Goal: Task Accomplishment & Management: Manage account settings

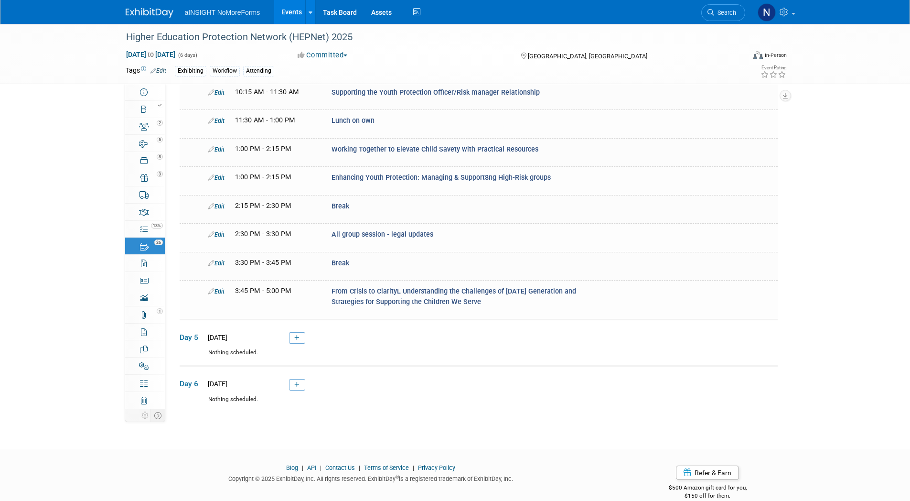
click at [295, 9] on link "Events" at bounding box center [291, 12] width 35 height 24
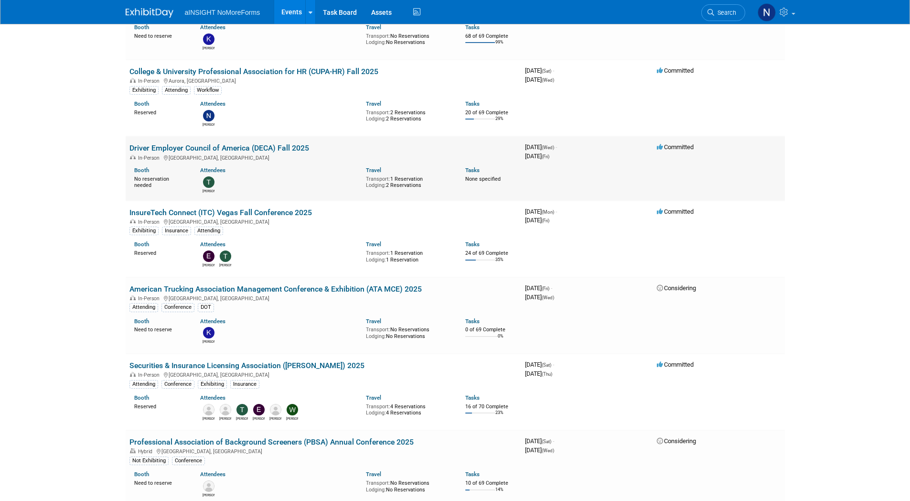
scroll to position [573, 0]
drag, startPoint x: 525, startPoint y: 363, endPoint x: 583, endPoint y: 373, distance: 58.0
click at [583, 373] on div "3970339200 October 25, 2025 (Sat) - October 30, 2025 (Thu)" at bounding box center [587, 368] width 124 height 17
drag, startPoint x: 583, startPoint y: 373, endPoint x: 560, endPoint y: 372, distance: 22.9
copy div "October 25, 2025 (Sat) - October 30, 2025 (Thu)"
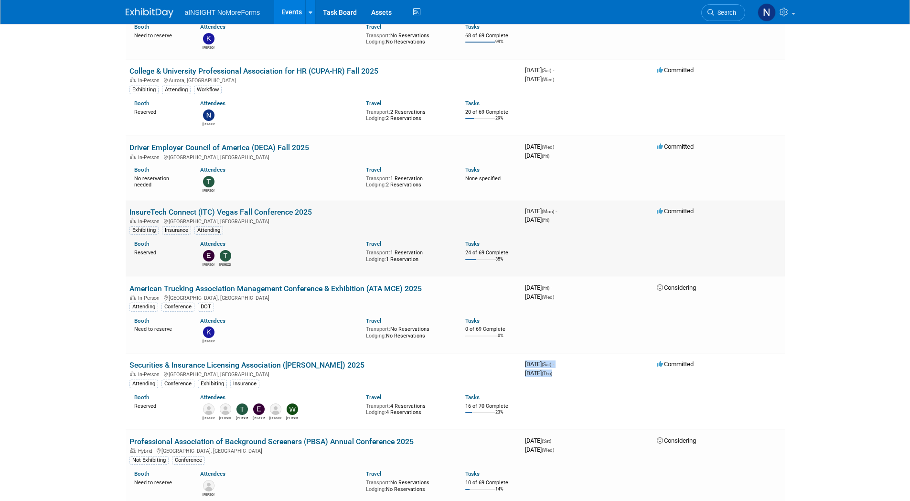
click at [284, 211] on link "InsureTech Connect (ITC) Vegas Fall Conference 2025" at bounding box center [220, 211] width 182 height 9
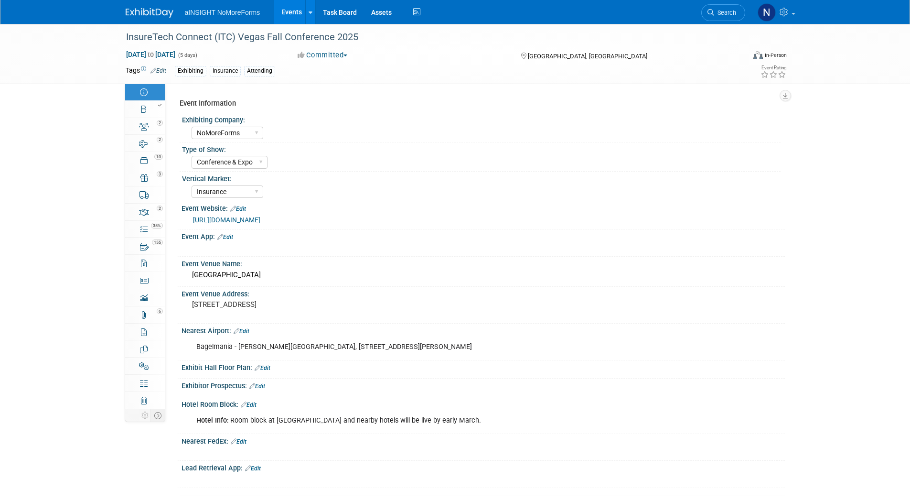
select select "NoMoreForms"
select select "Conference & Expo"
select select "Insurance"
select select "Full Access"
click at [260, 220] on link "https://vegas.insuretechconnect.com/" at bounding box center [226, 220] width 67 height 8
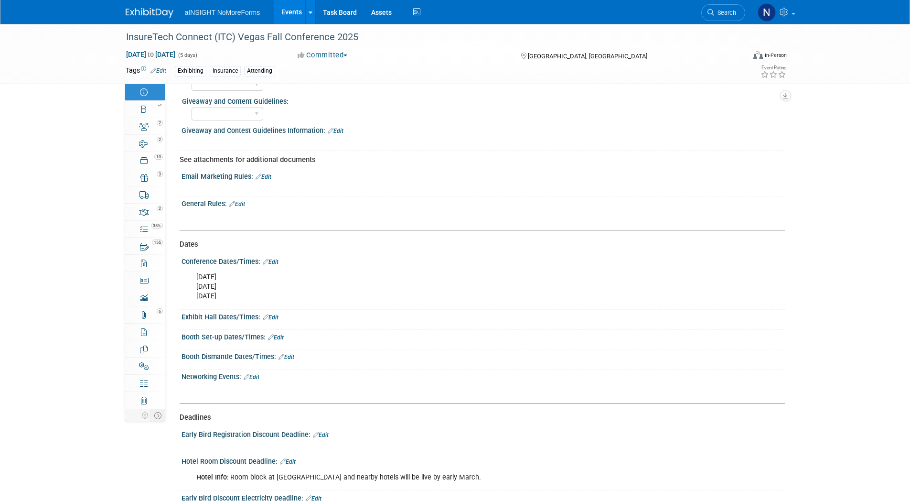
scroll to position [716, 0]
click at [157, 246] on link "155 Playbook 155" at bounding box center [145, 245] width 40 height 17
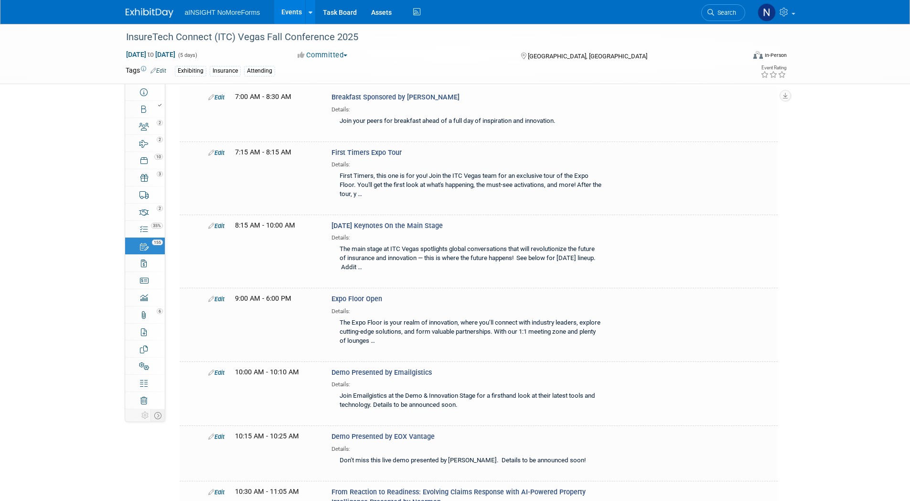
scroll to position [3105, 0]
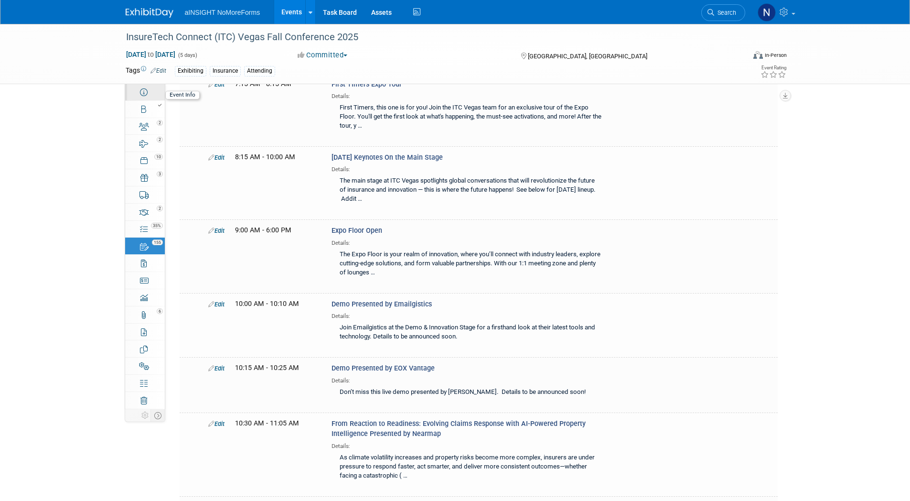
click at [155, 92] on link "Event Information" at bounding box center [145, 92] width 40 height 17
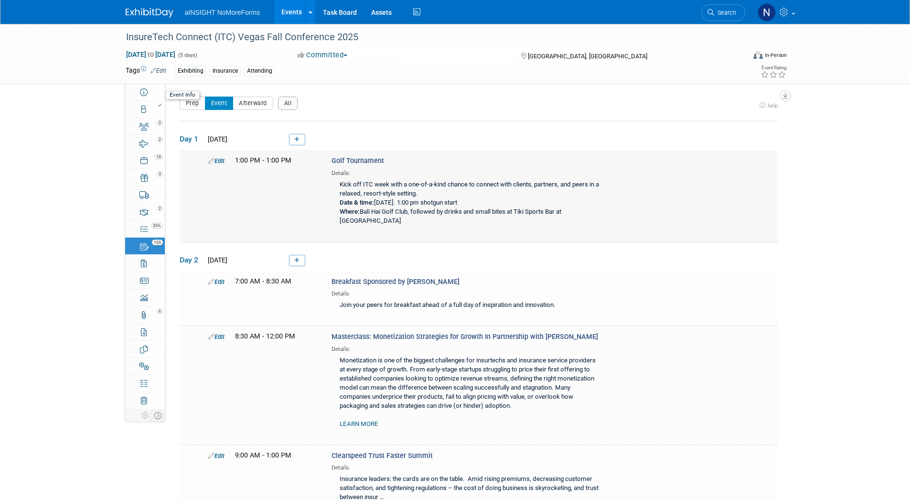
select select "NoMoreForms"
select select "Conference & Expo"
select select "Insurance"
select select "Full Access"
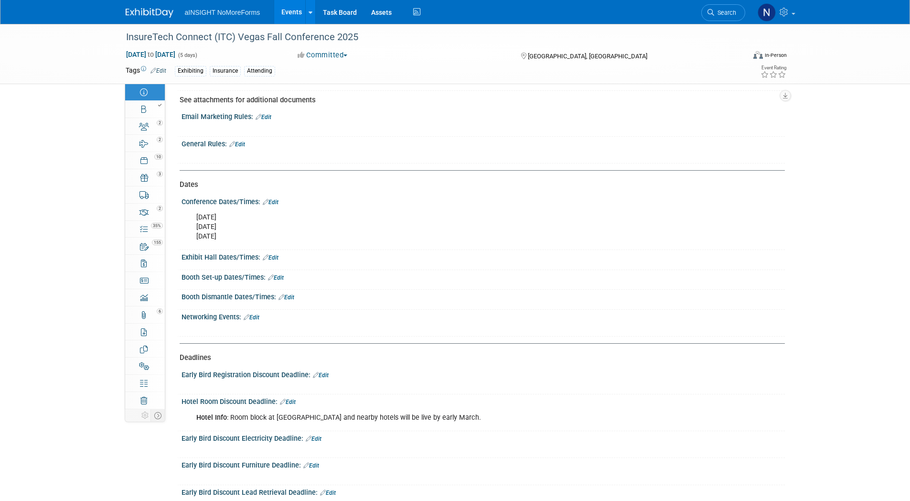
scroll to position [797, 0]
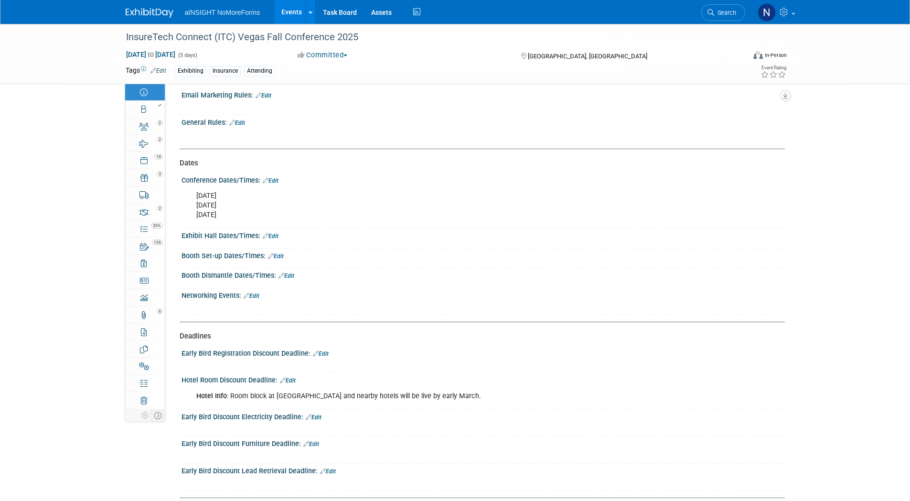
click at [281, 253] on link "Edit" at bounding box center [276, 256] width 16 height 7
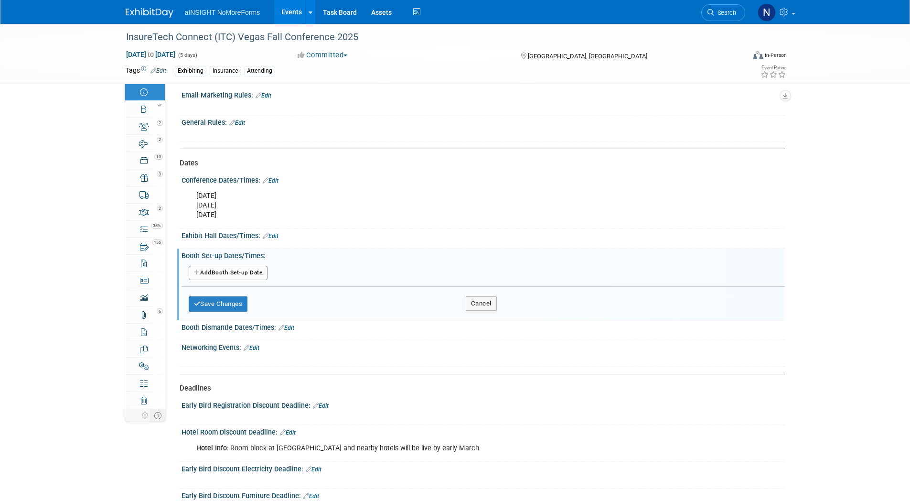
click at [246, 272] on button "Add Another Booth Set-up Date" at bounding box center [228, 273] width 79 height 14
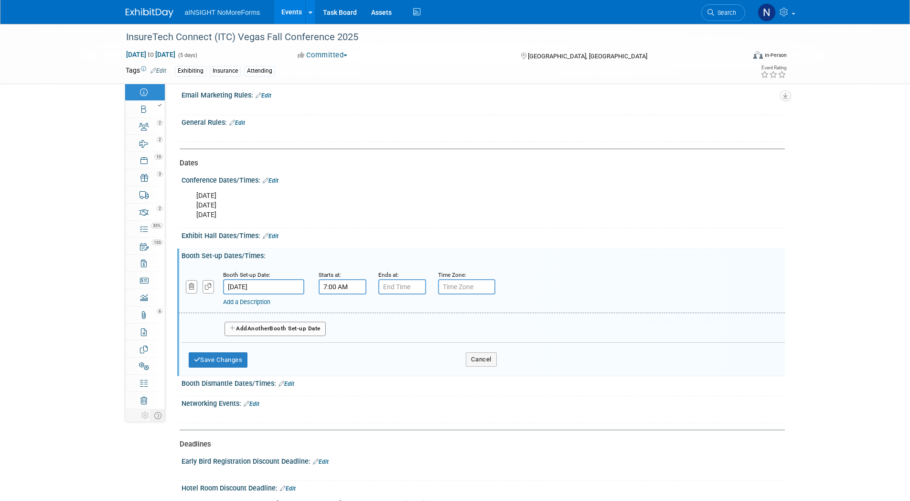
click at [331, 284] on input "7:00 AM" at bounding box center [343, 286] width 48 height 15
click at [345, 306] on span at bounding box center [340, 310] width 17 height 17
type input "8:00 AM"
click at [395, 368] on span at bounding box center [411, 373] width 64 height 17
click at [406, 287] on input "7:00 PM" at bounding box center [402, 286] width 48 height 15
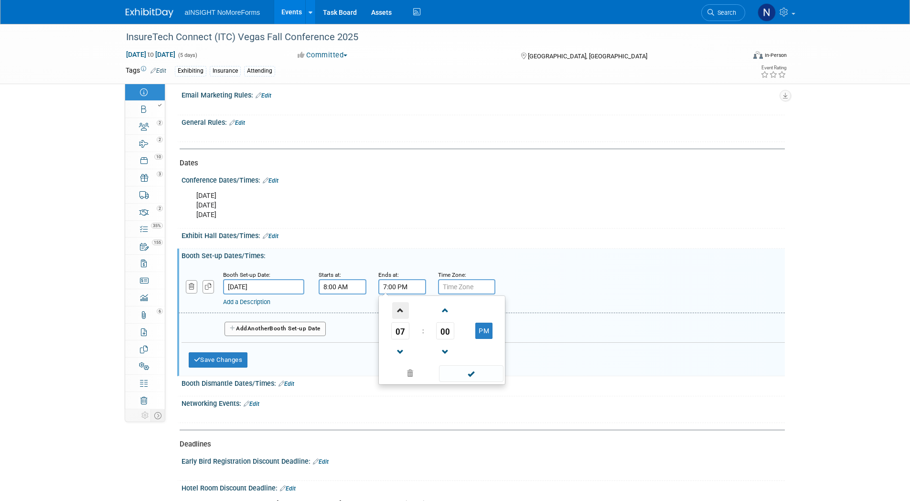
click at [402, 302] on span at bounding box center [400, 310] width 17 height 17
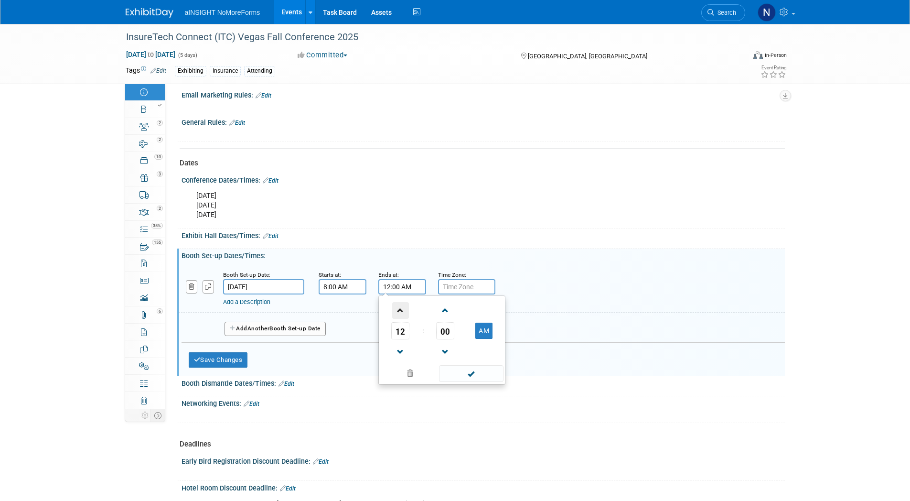
click at [402, 302] on span at bounding box center [400, 310] width 17 height 17
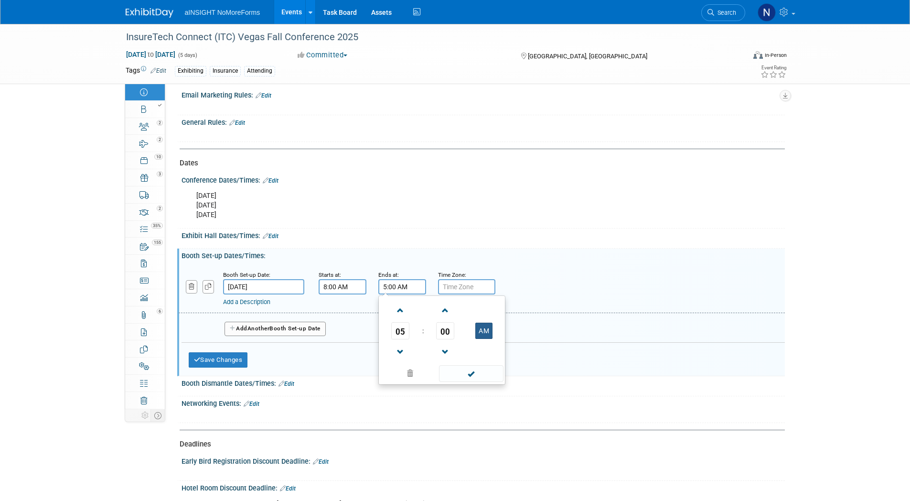
click at [483, 334] on button "AM" at bounding box center [483, 330] width 17 height 16
type input "5:00 PM"
click at [478, 372] on span at bounding box center [471, 373] width 64 height 17
click at [252, 303] on link "Add a Description" at bounding box center [246, 301] width 47 height 7
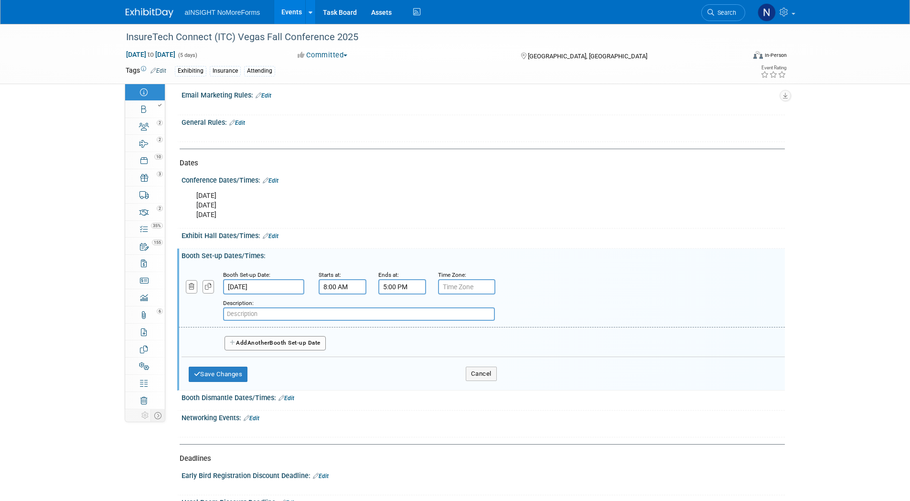
click at [254, 314] on input "text" at bounding box center [359, 313] width 272 height 13
type input "20X20 Booths"
click at [260, 341] on span "Another" at bounding box center [258, 342] width 22 height 7
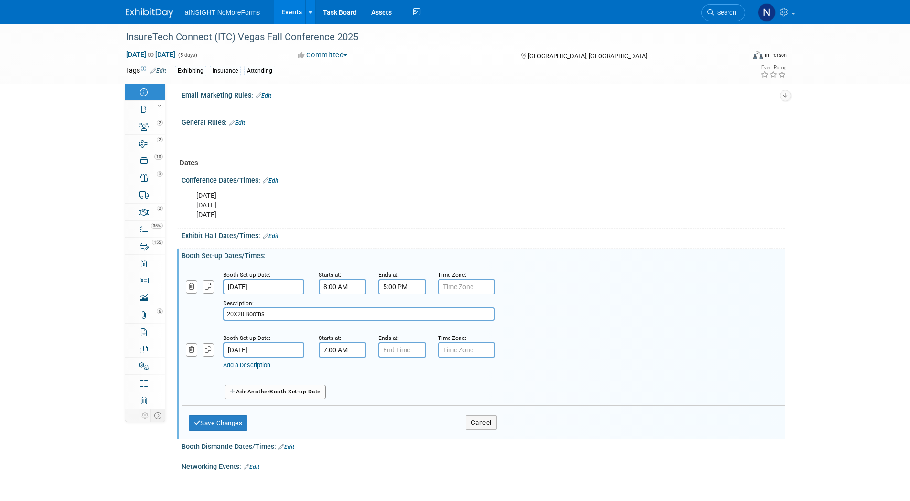
click at [334, 345] on input "7:00 AM" at bounding box center [343, 349] width 48 height 15
click at [339, 373] on span at bounding box center [340, 373] width 17 height 17
type input "8:00 AM"
click at [411, 437] on span at bounding box center [411, 436] width 64 height 17
click at [404, 353] on input "7:00 PM" at bounding box center [402, 349] width 48 height 15
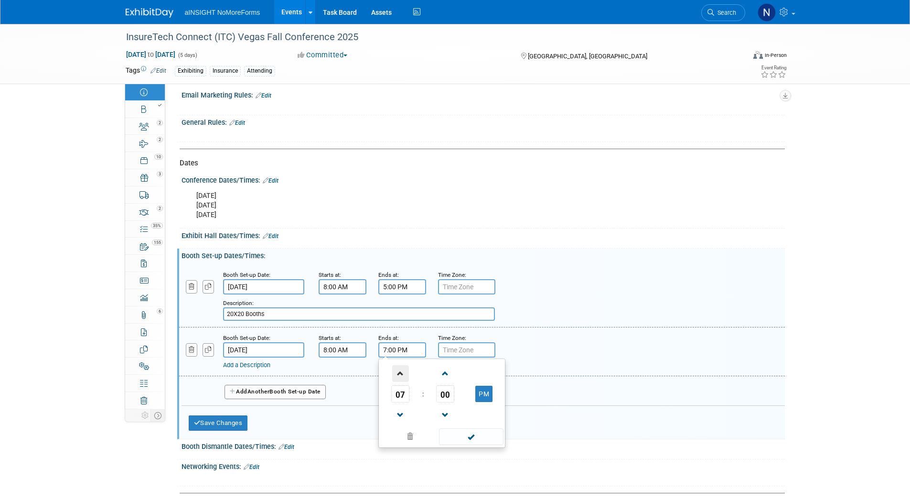
click at [403, 365] on span at bounding box center [400, 373] width 17 height 17
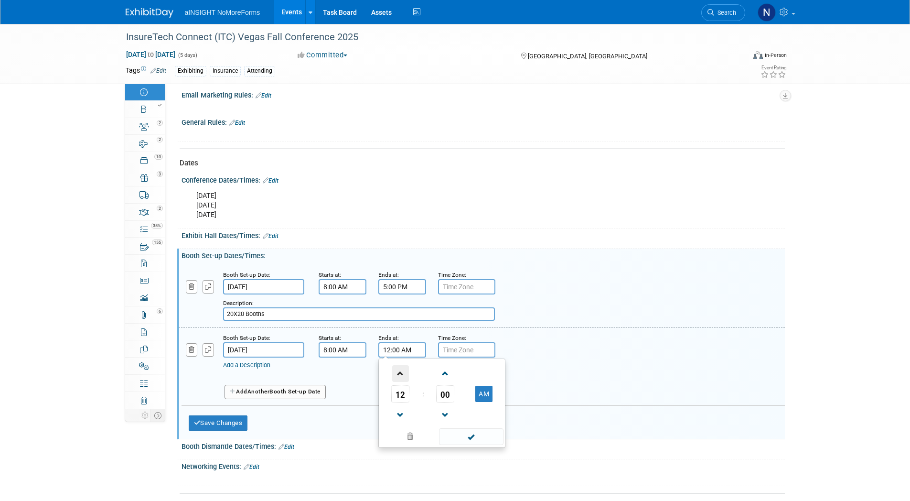
click at [403, 365] on span at bounding box center [400, 373] width 17 height 17
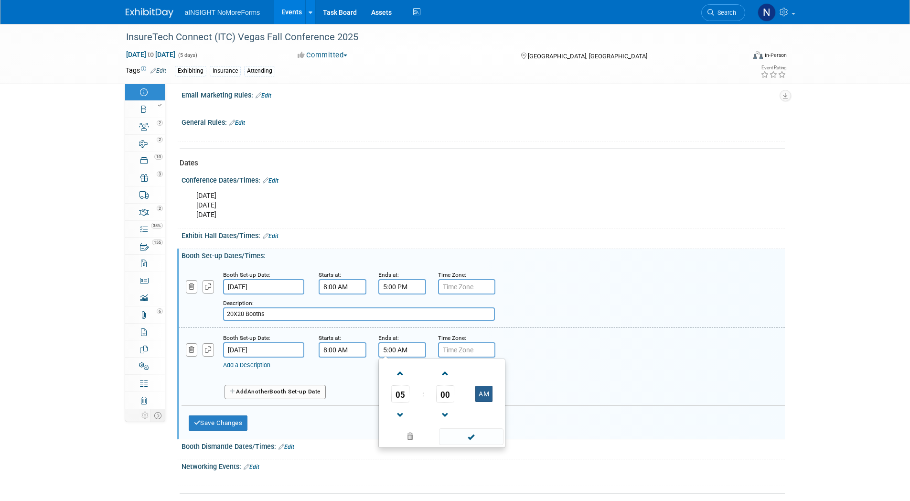
click at [485, 394] on button "AM" at bounding box center [483, 393] width 17 height 16
type input "5:00 PM"
click at [469, 438] on span at bounding box center [471, 436] width 64 height 17
click at [244, 368] on link "Add a Description" at bounding box center [246, 364] width 47 height 7
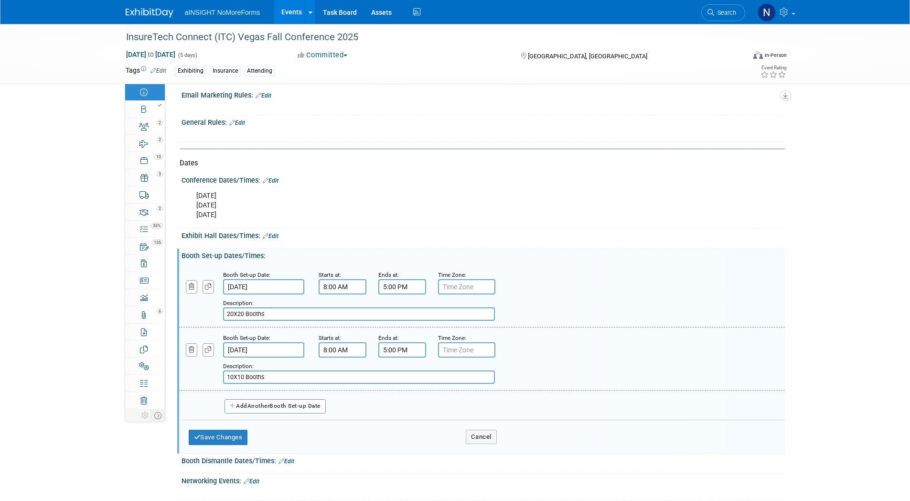
type input "10X10 Booths"
click at [292, 405] on button "Add Another Booth Set-up Date" at bounding box center [274, 406] width 101 height 14
select select "9"
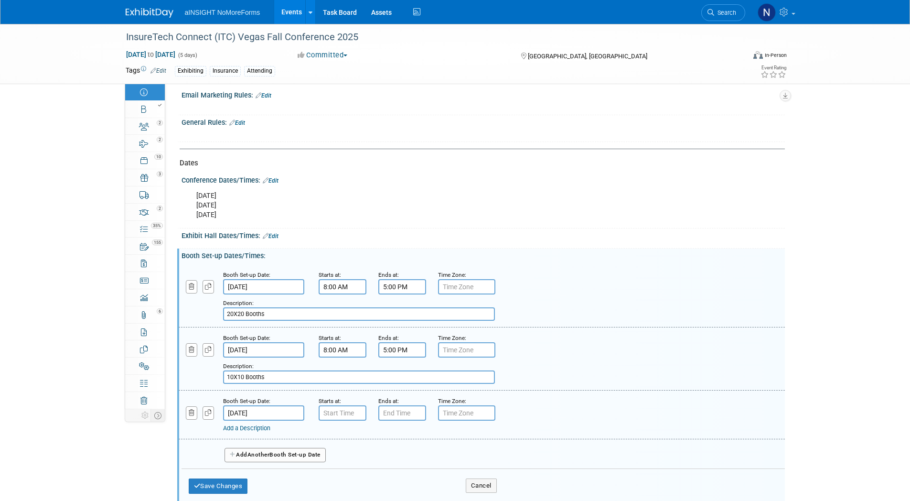
click at [277, 413] on input "Oct 15, 2025" at bounding box center [263, 412] width 81 height 15
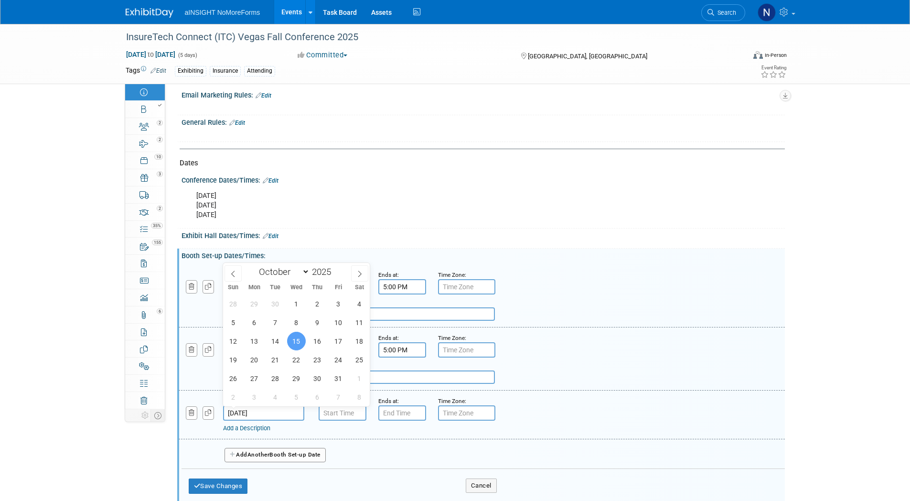
click at [277, 413] on input "Oct 15, 2025" at bounding box center [263, 412] width 81 height 15
click at [279, 343] on span "14" at bounding box center [275, 340] width 19 height 19
type input "Oct 14, 2025"
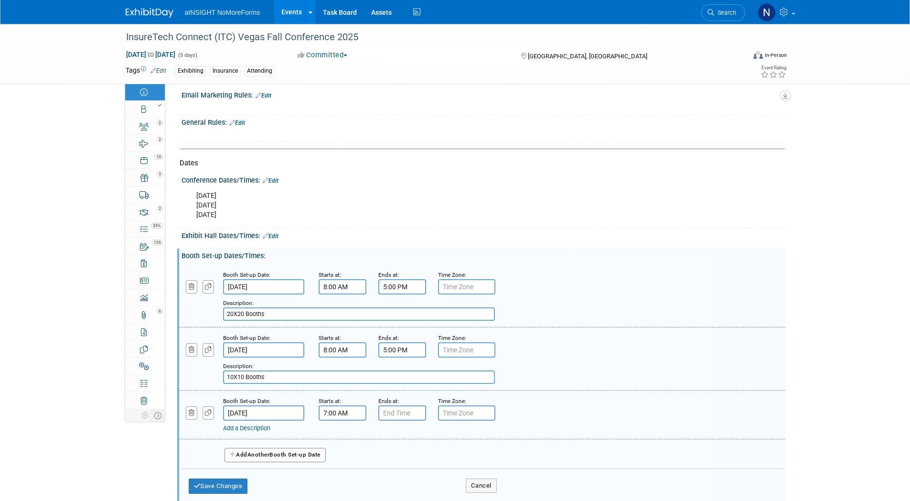
click at [332, 412] on input "7:00 AM" at bounding box center [343, 412] width 48 height 15
click at [343, 440] on span at bounding box center [340, 436] width 17 height 17
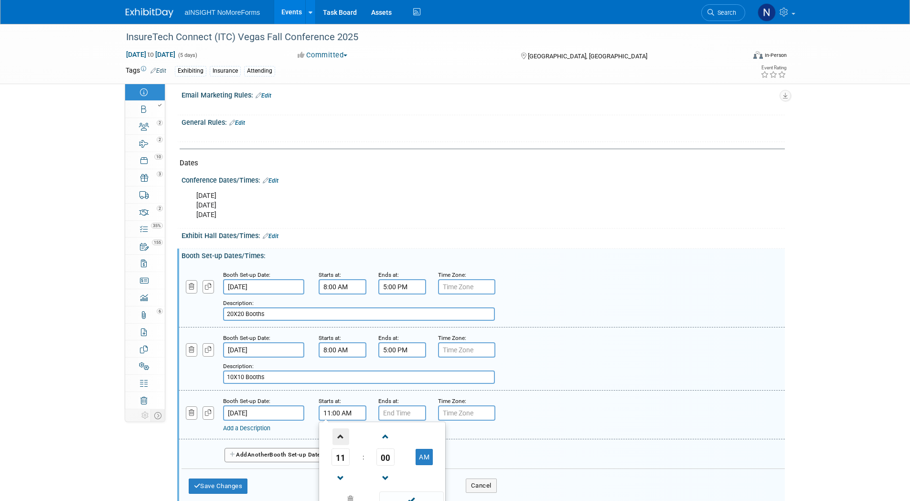
click at [343, 440] on span at bounding box center [340, 436] width 17 height 17
type input "2:00 PM"
click at [419, 500] on span at bounding box center [411, 499] width 64 height 17
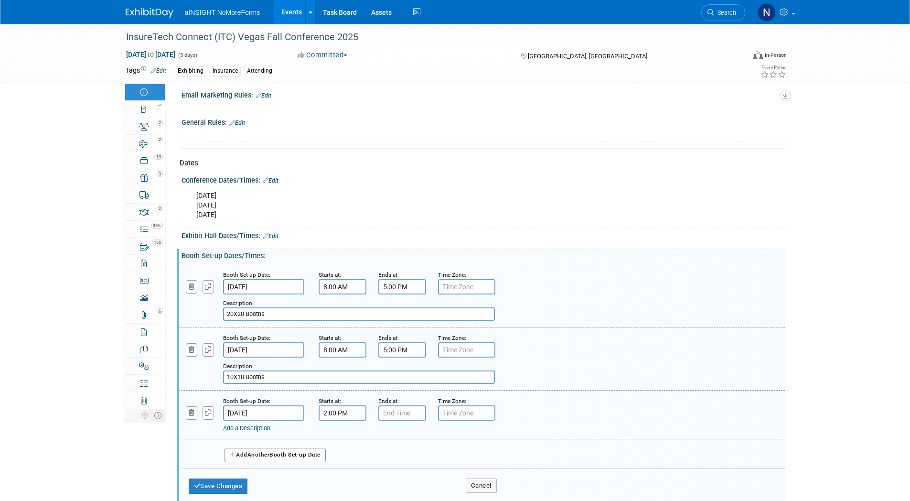
scroll to position [893, 0]
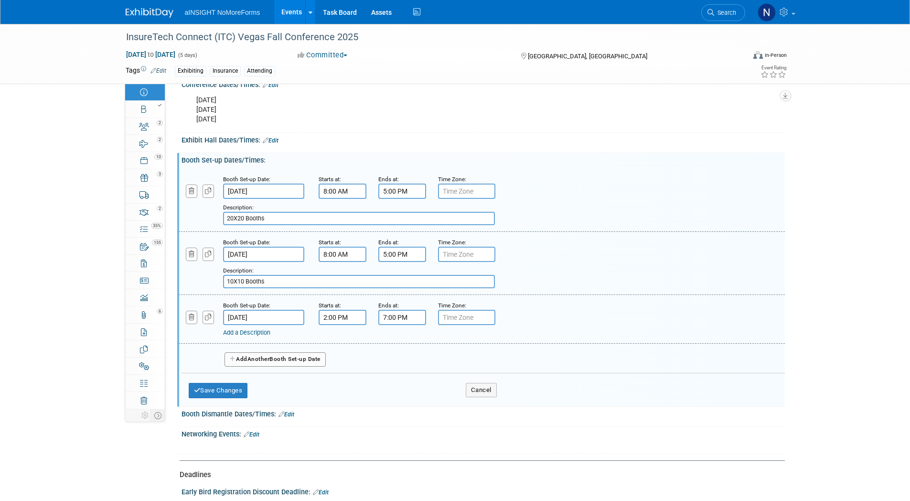
click at [403, 312] on input "7:00 PM" at bounding box center [402, 316] width 48 height 15
click at [403, 343] on span at bounding box center [400, 340] width 17 height 17
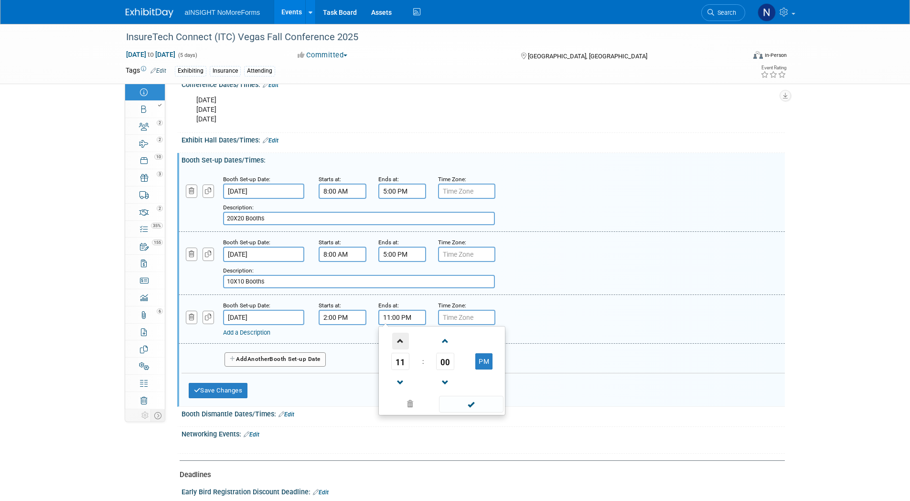
click at [403, 343] on span at bounding box center [400, 340] width 17 height 17
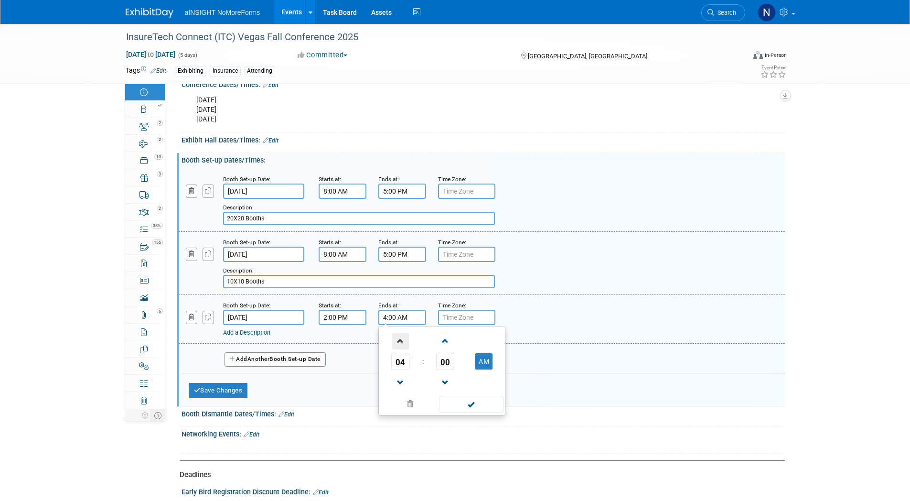
click at [403, 343] on span at bounding box center [400, 340] width 17 height 17
click at [477, 362] on button "AM" at bounding box center [483, 361] width 17 height 16
type input "5:00 PM"
click at [468, 408] on span at bounding box center [471, 403] width 64 height 17
click at [259, 332] on link "Add a Description" at bounding box center [246, 332] width 47 height 7
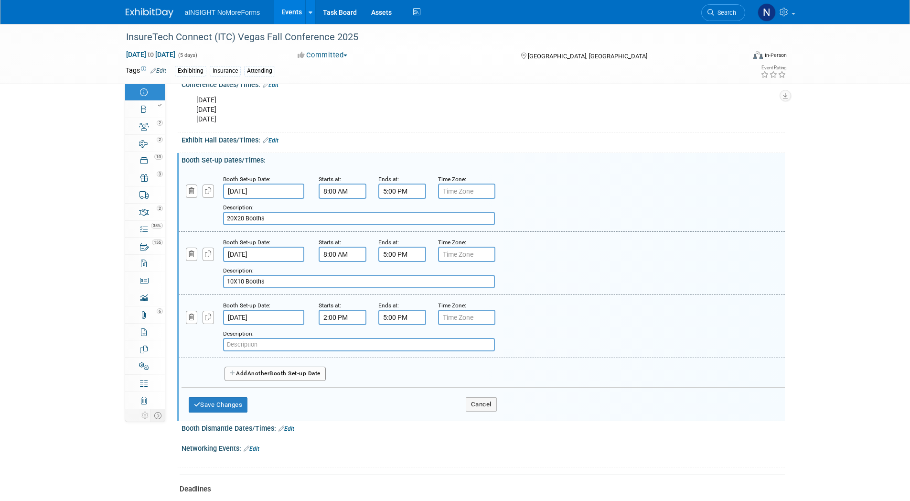
click at [291, 338] on input "text" at bounding box center [359, 344] width 272 height 13
paste input "Meeting Pods and Meeting Rooms in the Exhibit Hall"
type input "Meeting Pods and Meeting Rooms in the Exhibit Hall"
click at [216, 403] on button "Save Changes" at bounding box center [218, 404] width 59 height 15
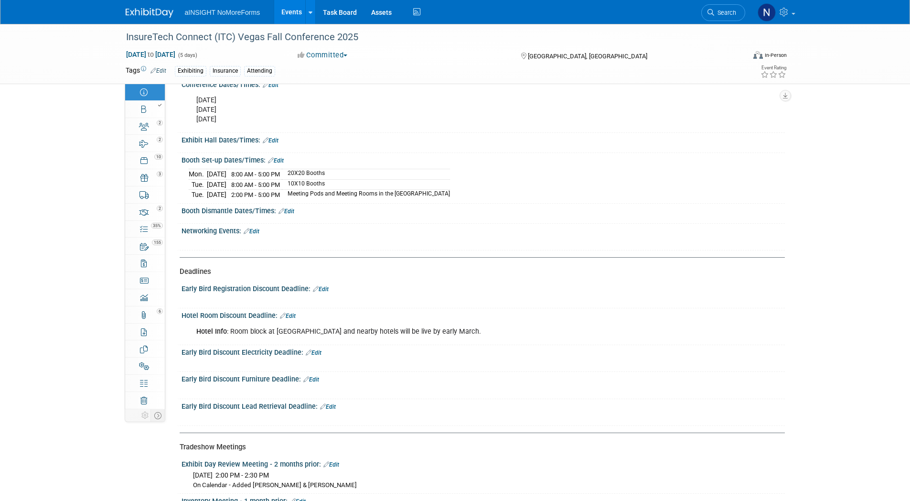
click at [277, 160] on link "Edit" at bounding box center [276, 160] width 16 height 7
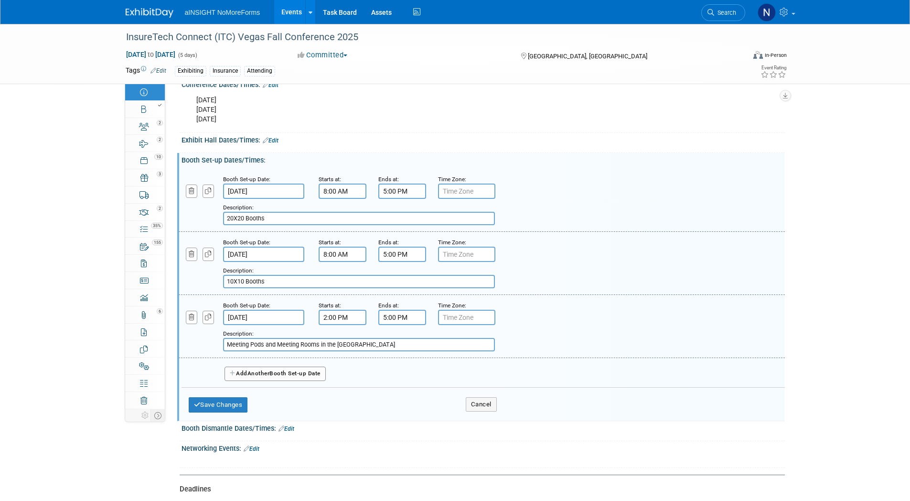
click at [257, 377] on button "Add Another Booth Set-up Date" at bounding box center [274, 373] width 101 height 14
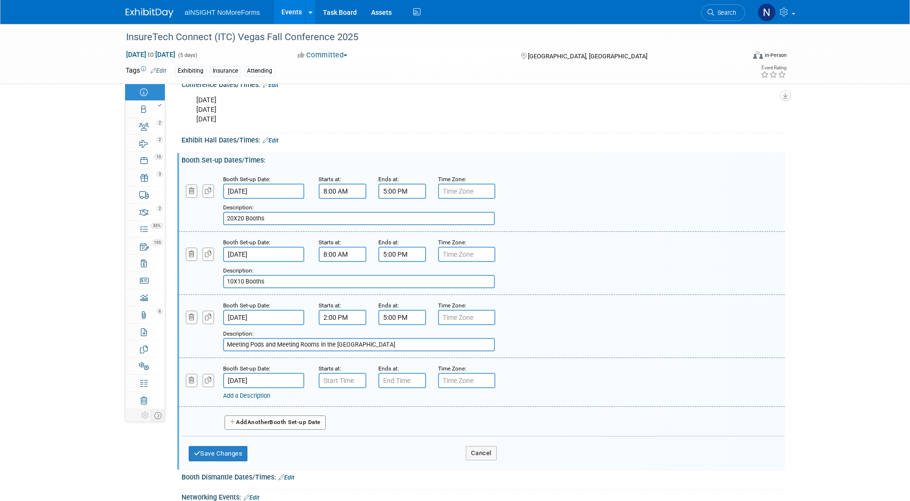
type input "7:00 AM"
click at [333, 377] on input "7:00 AM" at bounding box center [343, 380] width 48 height 15
click at [432, 464] on span at bounding box center [411, 467] width 64 height 17
click at [409, 382] on input "7:00 PM" at bounding box center [402, 380] width 48 height 15
click at [408, 402] on span at bounding box center [400, 403] width 17 height 17
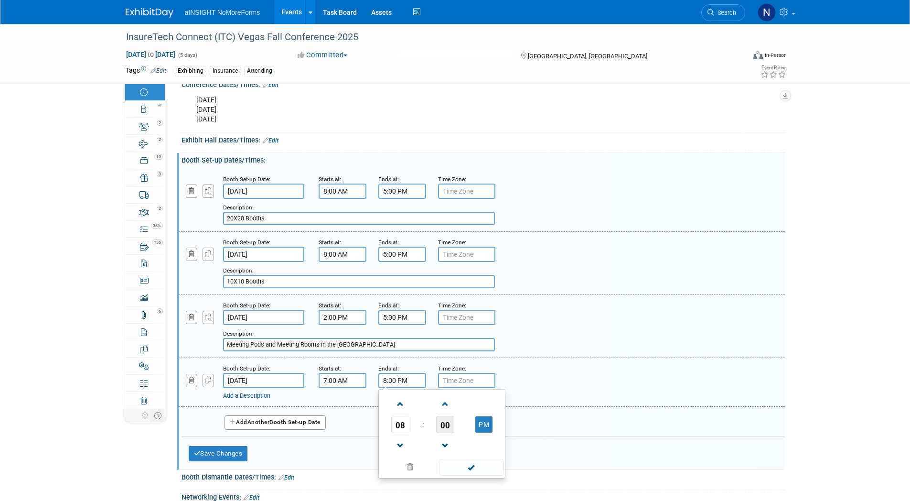
click at [448, 421] on span "00" at bounding box center [445, 424] width 18 height 17
click at [458, 425] on td "30" at bounding box center [457, 430] width 31 height 26
type input "8:30 PM"
click at [471, 467] on span at bounding box center [471, 467] width 64 height 17
click at [257, 395] on link "Add a Description" at bounding box center [246, 395] width 47 height 7
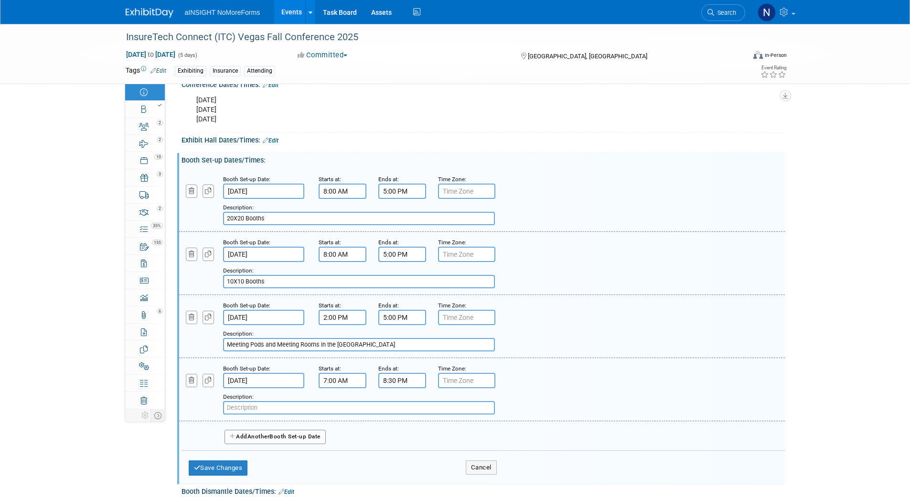
click at [266, 405] on input "text" at bounding box center [359, 407] width 272 height 13
paste input "Kiosk and 7' x 7' Turnkey Move In"
type input "Kiosk and 7' x 7' Turnkey Move In"
click at [226, 466] on button "Save Changes" at bounding box center [218, 467] width 59 height 15
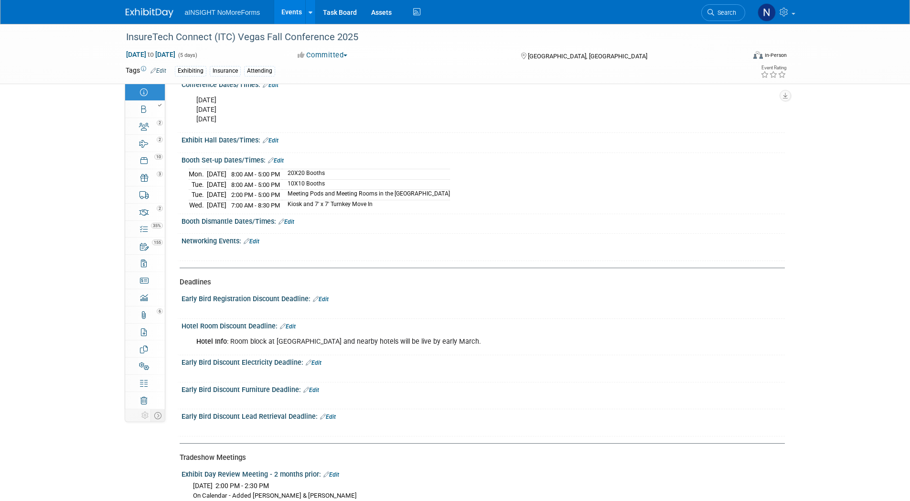
click at [270, 141] on link "Edit" at bounding box center [271, 140] width 16 height 7
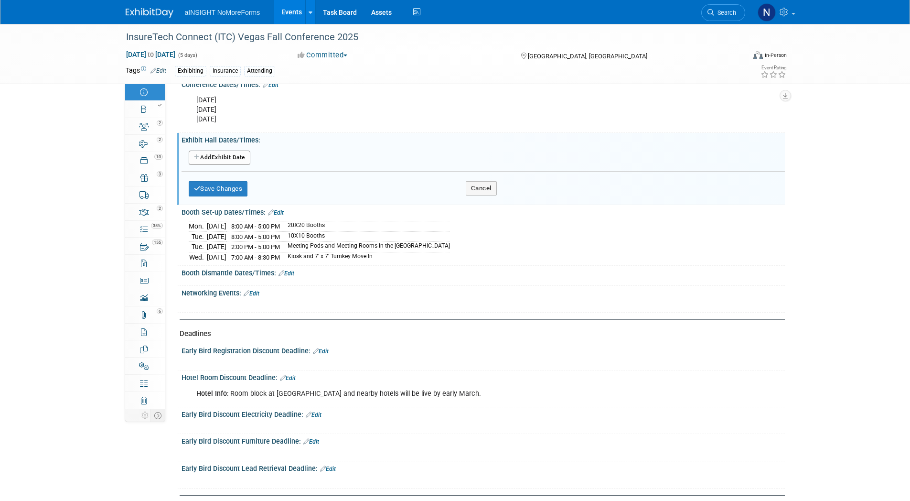
click at [225, 160] on button "Add Another Exhibit Date" at bounding box center [220, 157] width 62 height 14
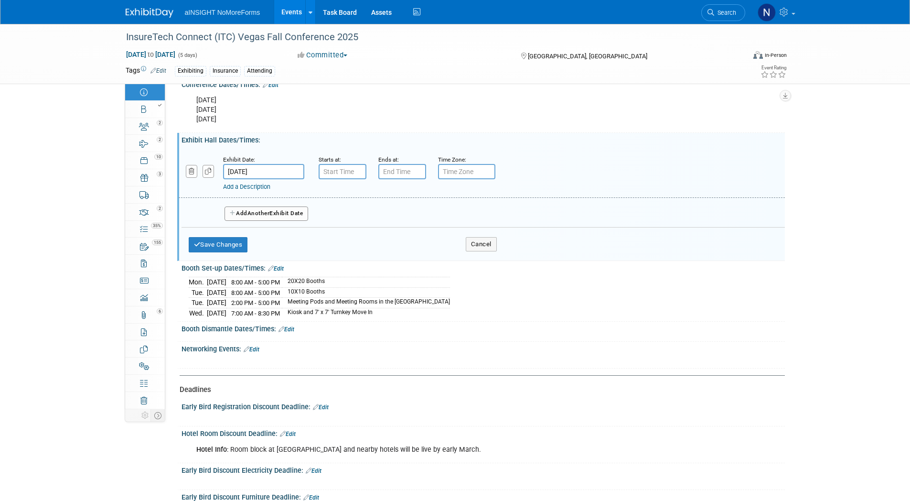
click at [244, 171] on input "Oct 13, 2025" at bounding box center [263, 171] width 81 height 15
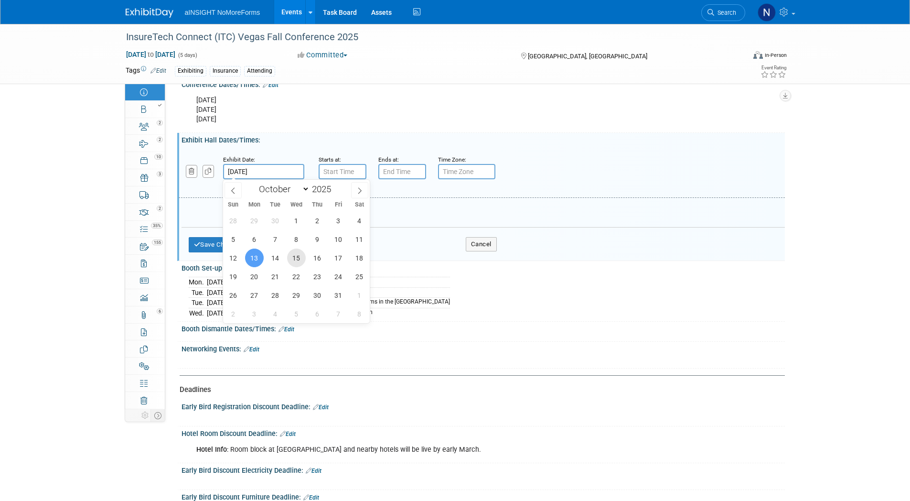
click at [295, 260] on span "15" at bounding box center [296, 257] width 19 height 19
type input "Oct 15, 2025"
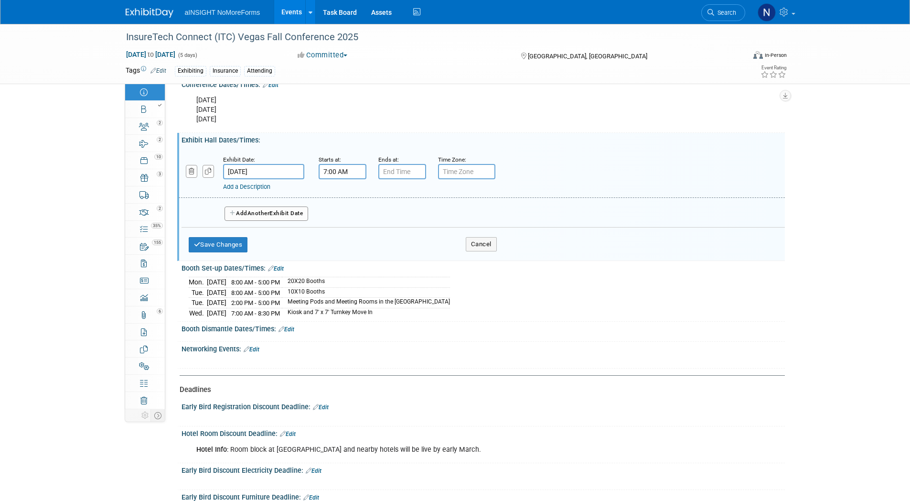
click at [352, 173] on input "7:00 AM" at bounding box center [343, 171] width 48 height 15
click at [413, 257] on span at bounding box center [411, 258] width 64 height 17
click at [336, 173] on input "7:00 AM" at bounding box center [343, 171] width 48 height 15
click at [338, 188] on span at bounding box center [340, 195] width 17 height 17
click at [339, 189] on span at bounding box center [340, 195] width 17 height 17
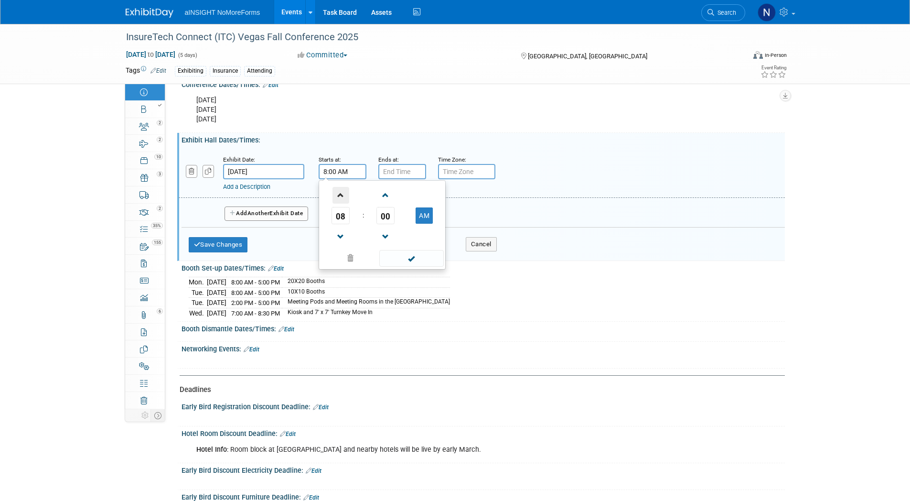
type input "9:00 AM"
click at [406, 267] on div "09 : 00 AM 12 01 02 03 04 05 06 07 08 09 10 11 00 05 10 15 20 25 30 35 40 45 50…" at bounding box center [382, 224] width 127 height 89
click at [405, 258] on span at bounding box center [411, 258] width 64 height 17
click at [398, 170] on input "7:00 PM" at bounding box center [402, 171] width 48 height 15
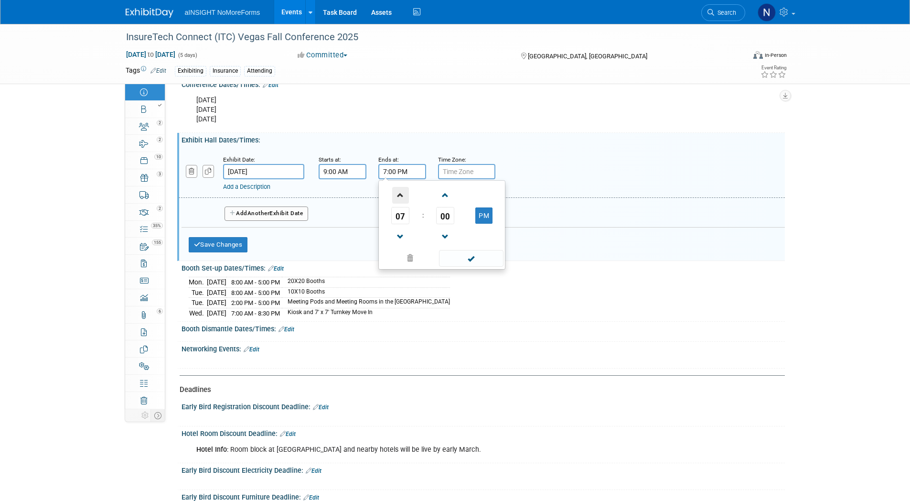
click at [403, 192] on span at bounding box center [400, 195] width 17 height 17
click at [401, 231] on span at bounding box center [400, 236] width 17 height 17
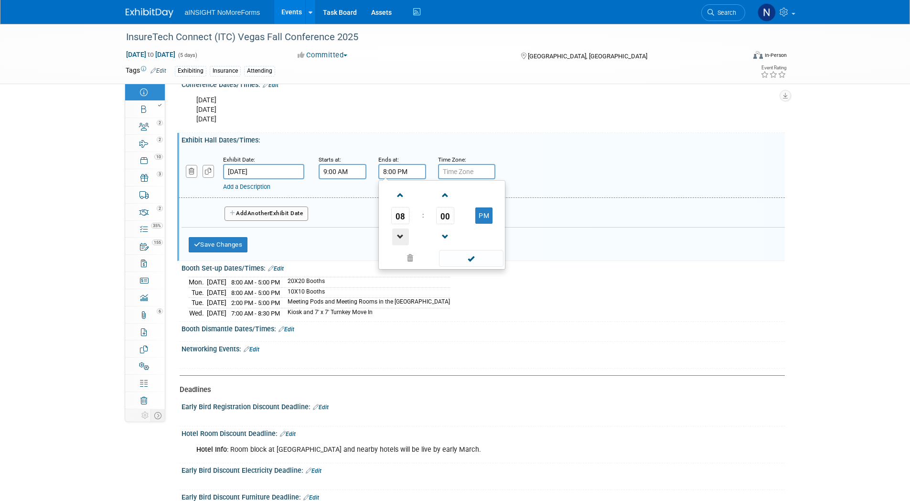
click at [401, 231] on span at bounding box center [400, 236] width 17 height 17
click at [478, 215] on button "PM" at bounding box center [483, 215] width 17 height 16
click at [482, 220] on button "AM" at bounding box center [483, 215] width 17 height 16
type input "6:00 PM"
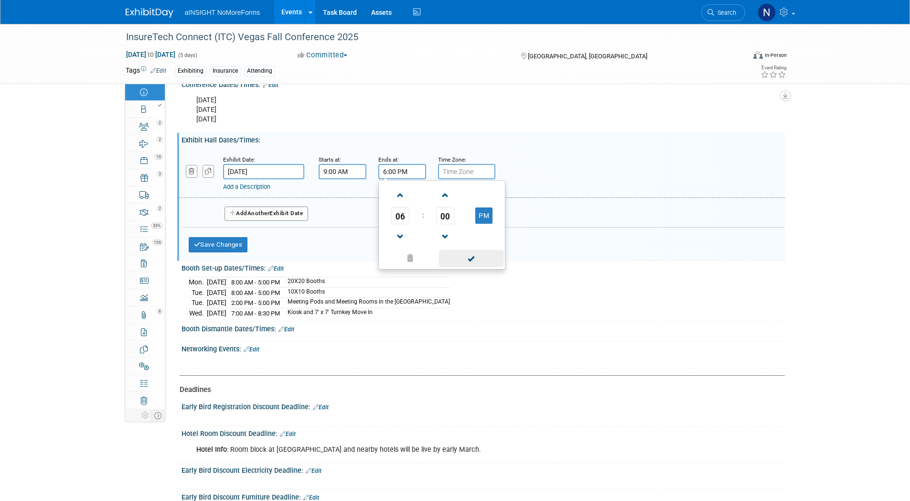
click at [479, 256] on span at bounding box center [471, 258] width 64 height 17
click at [262, 213] on span "Another" at bounding box center [258, 213] width 22 height 7
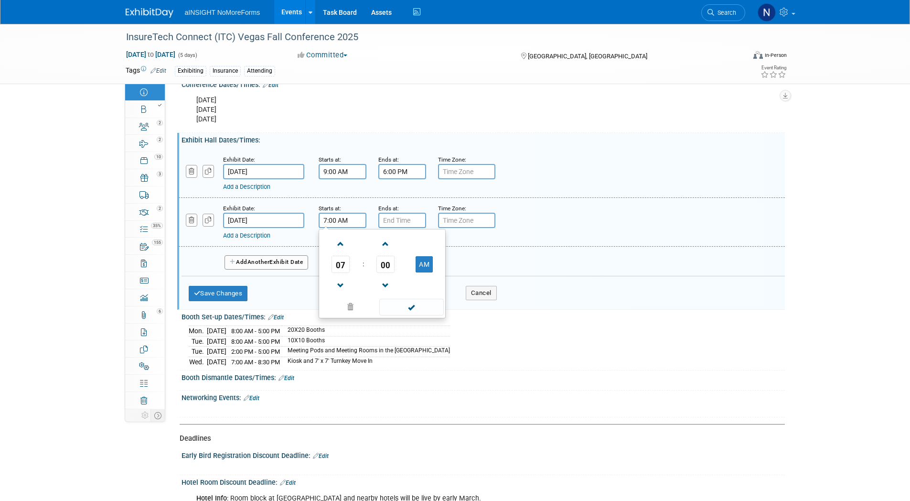
click at [334, 219] on input "7:00 AM" at bounding box center [343, 220] width 48 height 15
click at [341, 239] on span at bounding box center [340, 243] width 17 height 17
type input "9:00 AM"
click at [418, 309] on span at bounding box center [411, 307] width 64 height 17
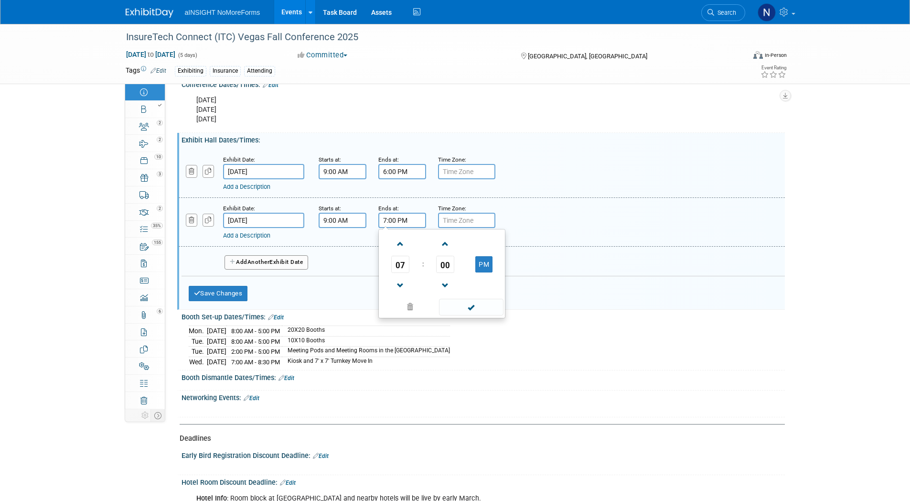
click at [390, 220] on input "7:00 PM" at bounding box center [402, 220] width 48 height 15
click at [397, 281] on span at bounding box center [400, 285] width 17 height 17
click at [492, 265] on button "PM" at bounding box center [483, 264] width 17 height 16
click at [491, 265] on button "AM" at bounding box center [483, 264] width 17 height 16
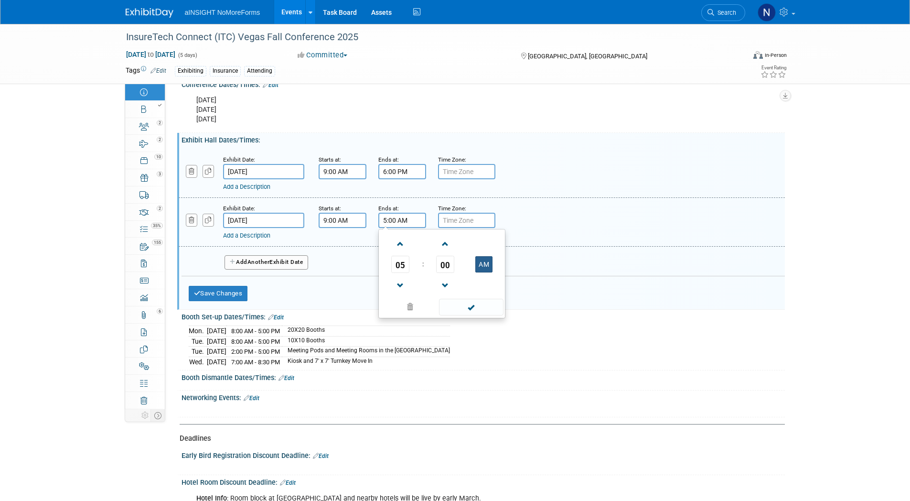
type input "5:00 PM"
drag, startPoint x: 479, startPoint y: 297, endPoint x: 477, endPoint y: 306, distance: 9.7
click at [479, 297] on td at bounding box center [470, 306] width 64 height 19
click at [477, 306] on span at bounding box center [471, 307] width 64 height 17
click at [235, 289] on button "Save Changes" at bounding box center [218, 293] width 59 height 15
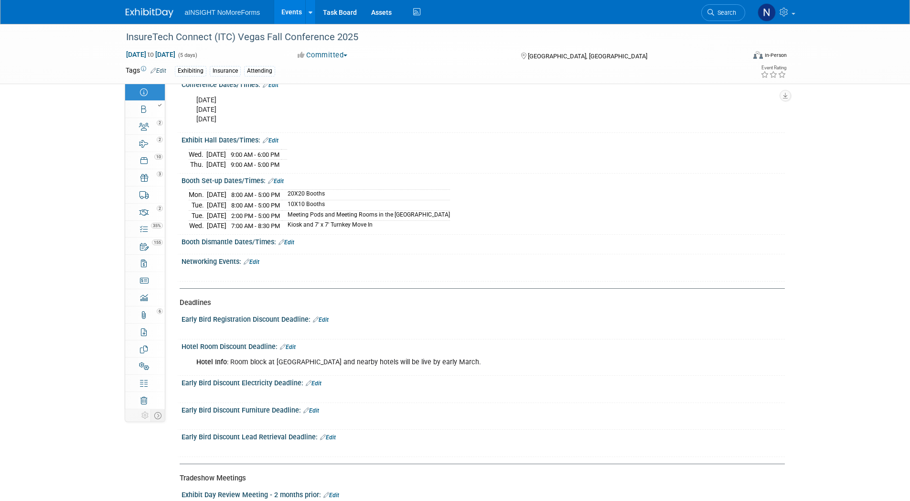
click at [294, 239] on link "Edit" at bounding box center [286, 242] width 16 height 7
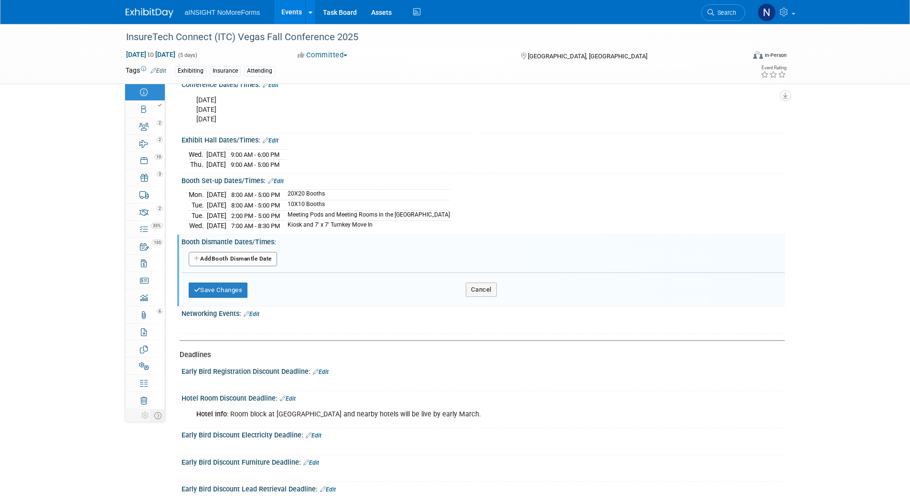
click at [256, 252] on button "Add Another Booth Dismantle Date" at bounding box center [233, 259] width 88 height 14
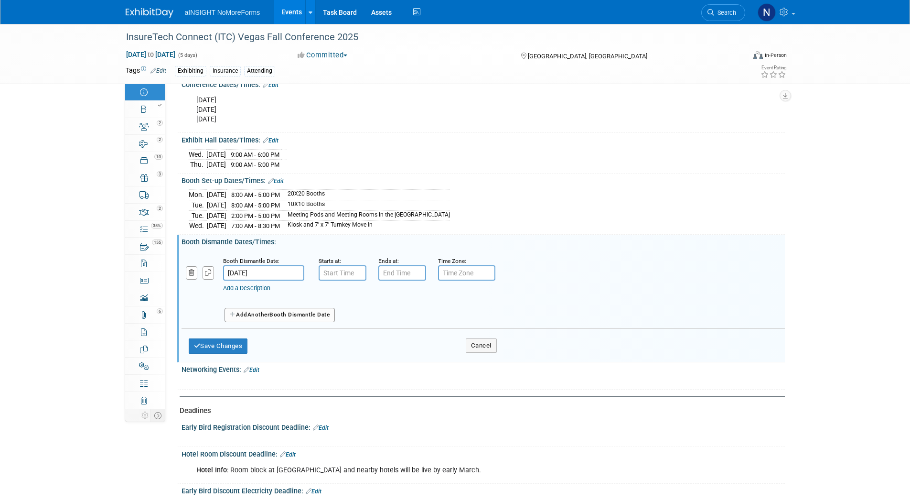
click at [262, 269] on input "Oct 17, 2025" at bounding box center [263, 272] width 81 height 15
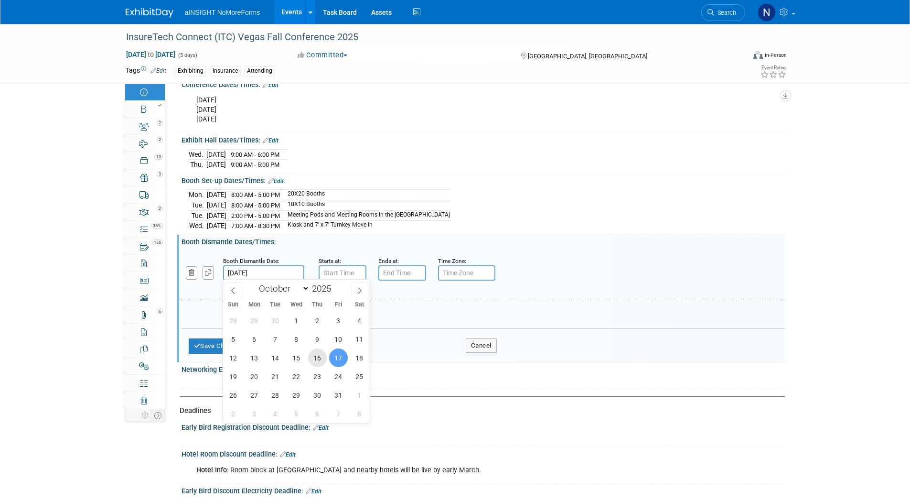
click at [312, 357] on span "16" at bounding box center [317, 357] width 19 height 19
type input "Oct 16, 2025"
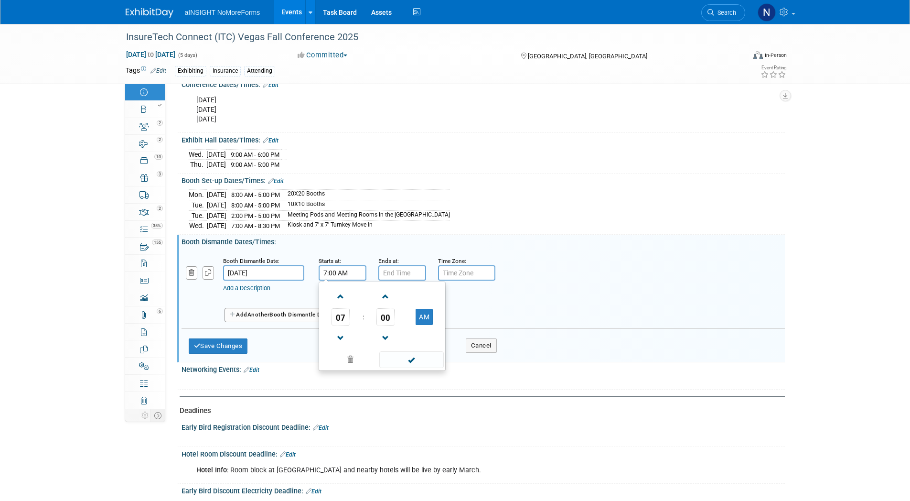
click at [342, 267] on input "7:00 AM" at bounding box center [343, 272] width 48 height 15
click at [339, 334] on span at bounding box center [340, 338] width 17 height 17
click at [422, 317] on button "AM" at bounding box center [424, 317] width 17 height 16
type input "5:00 PM"
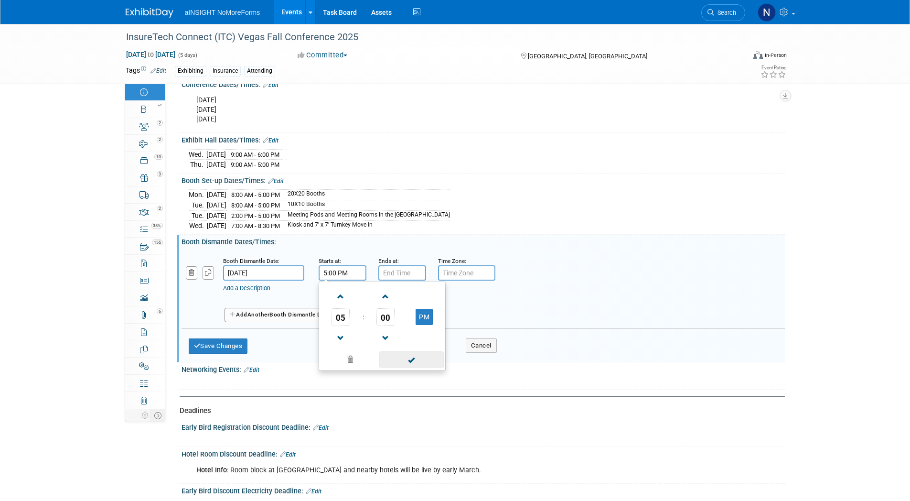
click at [412, 359] on span at bounding box center [411, 359] width 64 height 17
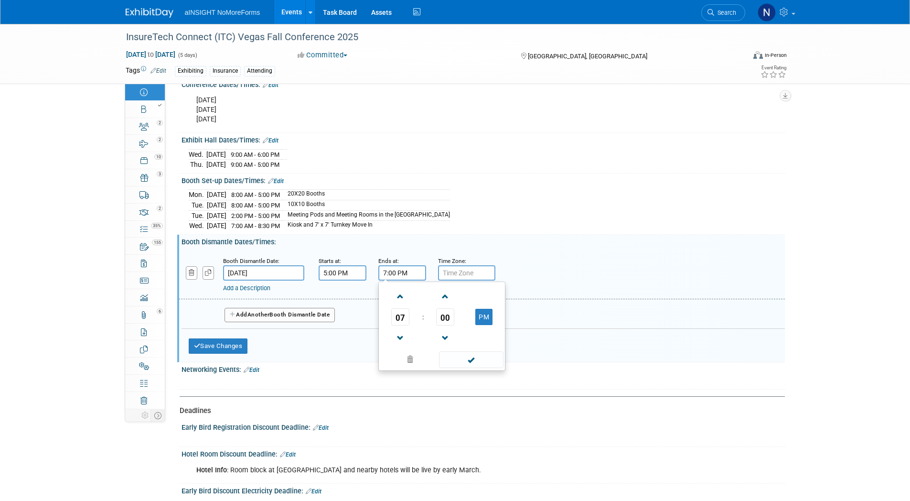
click at [408, 266] on input "7:00 PM" at bounding box center [402, 272] width 48 height 15
click at [399, 293] on span at bounding box center [400, 296] width 17 height 17
type input "9:00 PM"
click at [488, 363] on span at bounding box center [471, 359] width 64 height 17
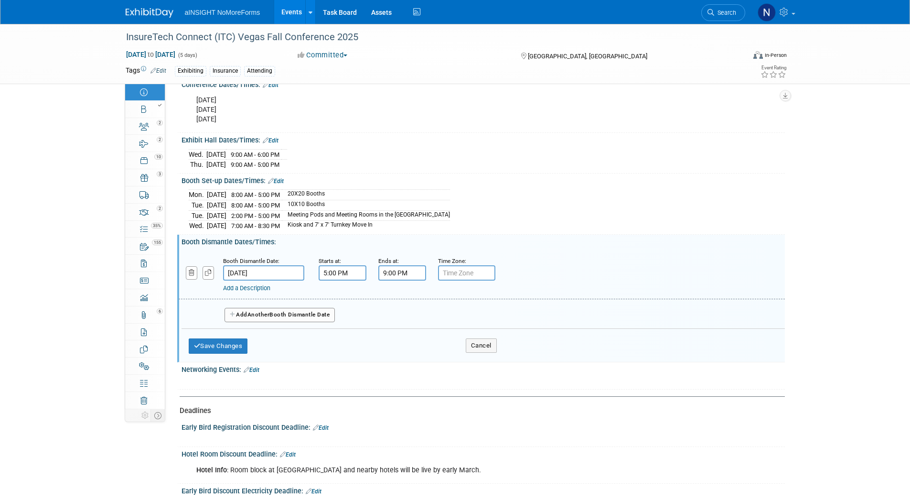
click at [258, 315] on span "Another" at bounding box center [258, 314] width 22 height 7
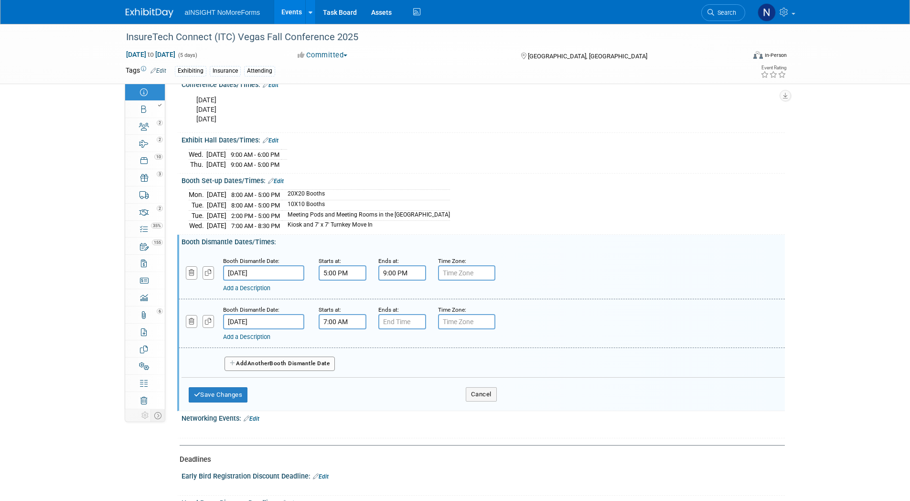
click at [358, 320] on input "7:00 AM" at bounding box center [343, 321] width 48 height 15
click at [336, 345] on span at bounding box center [340, 345] width 17 height 17
click at [335, 381] on span at bounding box center [340, 386] width 17 height 17
type input "8:00 AM"
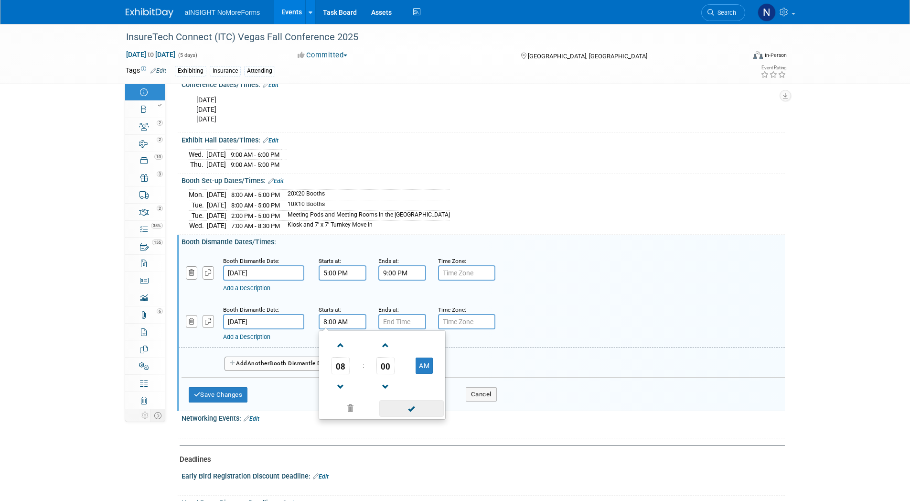
click at [407, 407] on span at bounding box center [411, 408] width 64 height 17
click at [388, 317] on input "7:00 PM" at bounding box center [402, 321] width 48 height 15
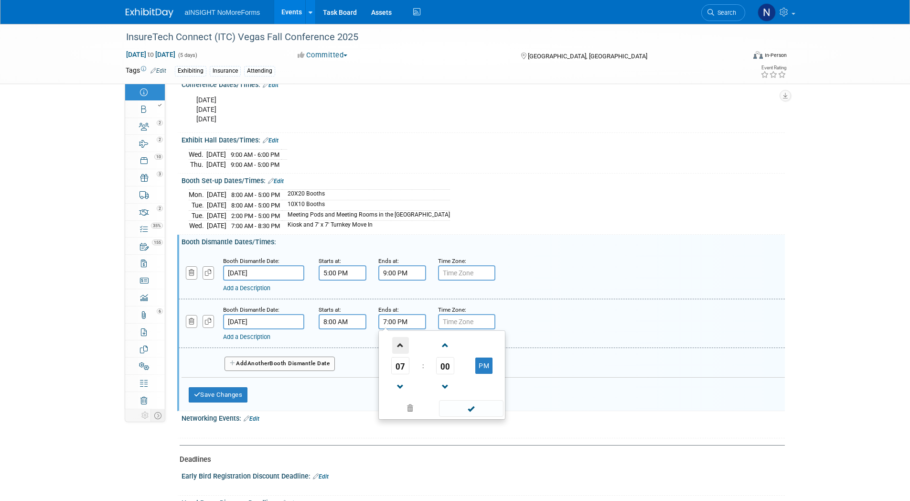
click at [397, 342] on span at bounding box center [400, 345] width 17 height 17
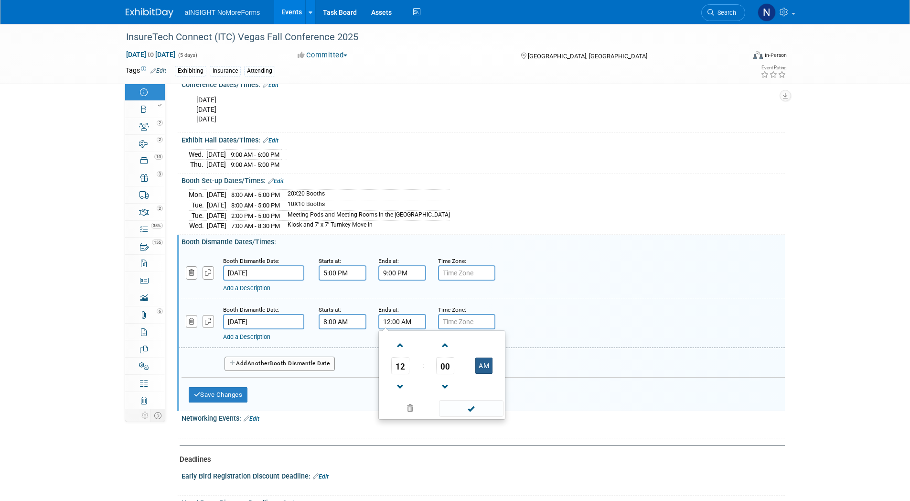
click at [485, 363] on button "AM" at bounding box center [483, 365] width 17 height 16
type input "12:00 PM"
click at [476, 406] on span at bounding box center [471, 408] width 64 height 17
click at [219, 388] on button "Save Changes" at bounding box center [218, 394] width 59 height 15
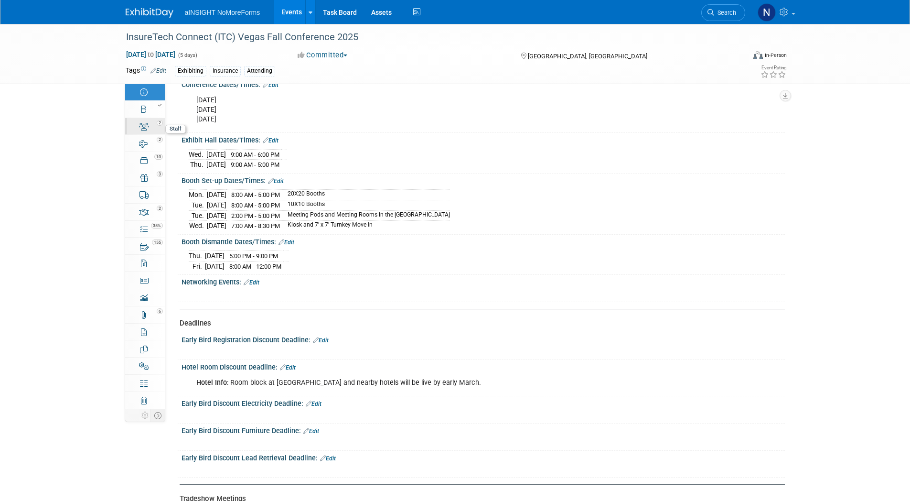
click at [140, 130] on icon at bounding box center [144, 127] width 10 height 8
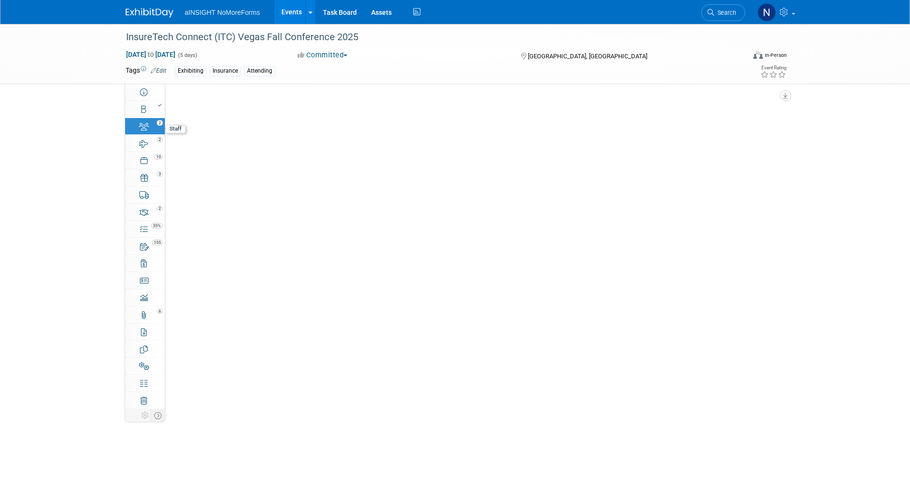
scroll to position [0, 0]
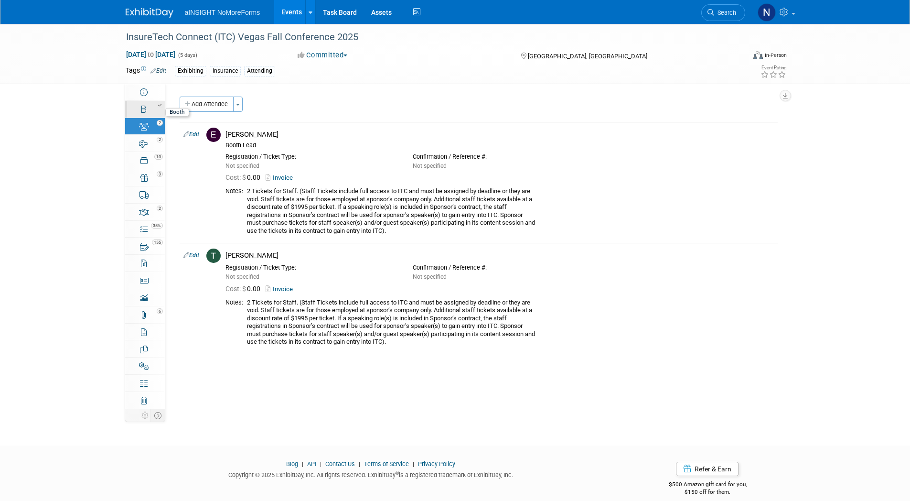
click at [144, 109] on icon at bounding box center [143, 110] width 5 height 8
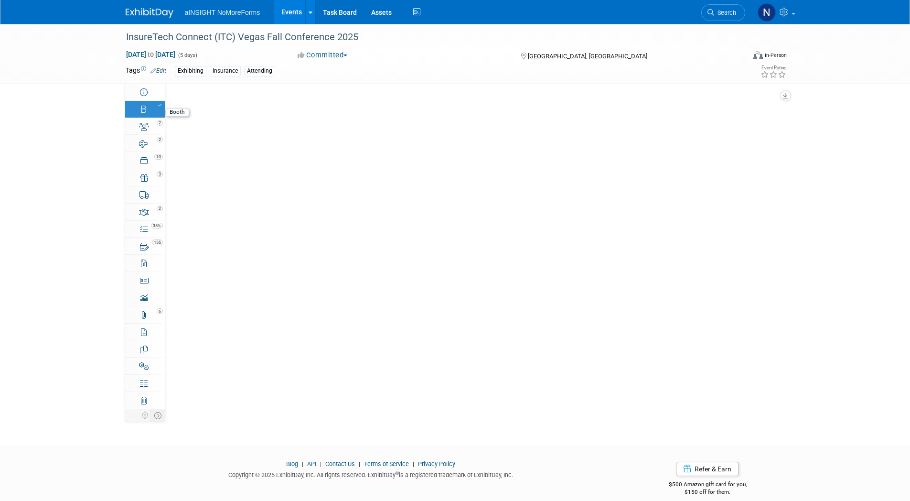
select select "NoMoreForms"
select select "AE Enterprise Insurance"
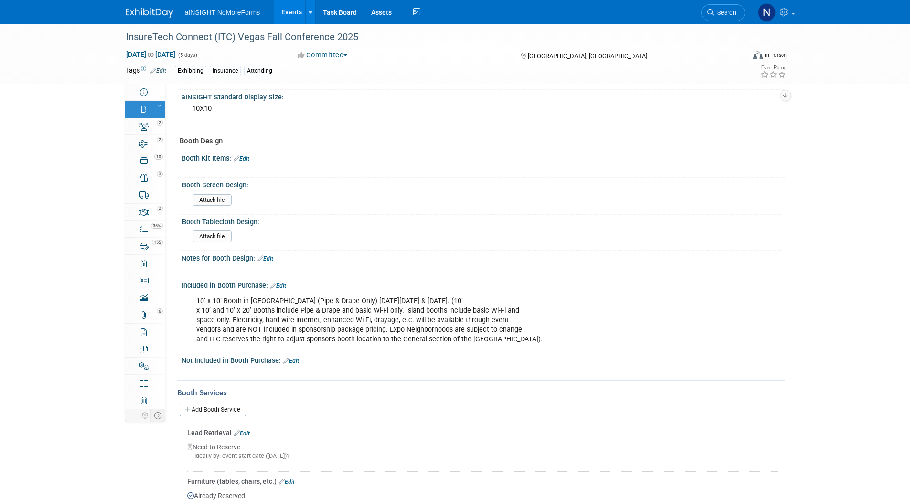
scroll to position [35, 0]
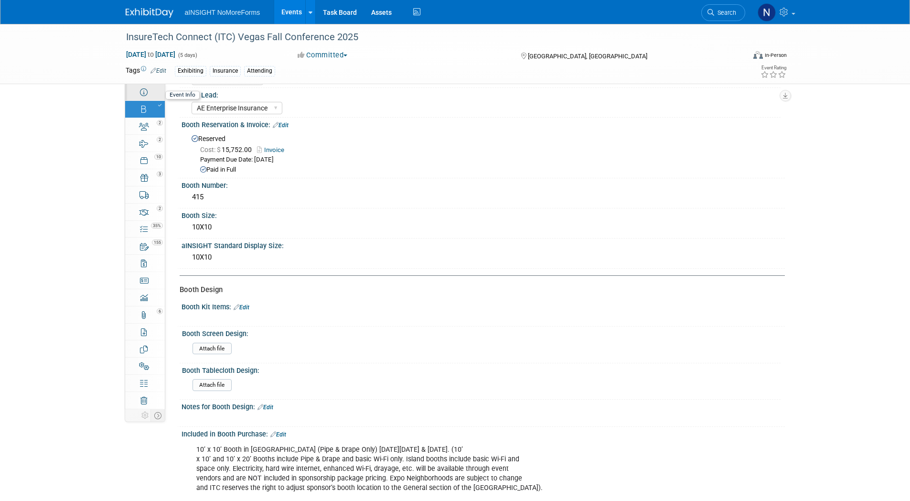
click at [149, 95] on link "Event Information" at bounding box center [145, 92] width 40 height 17
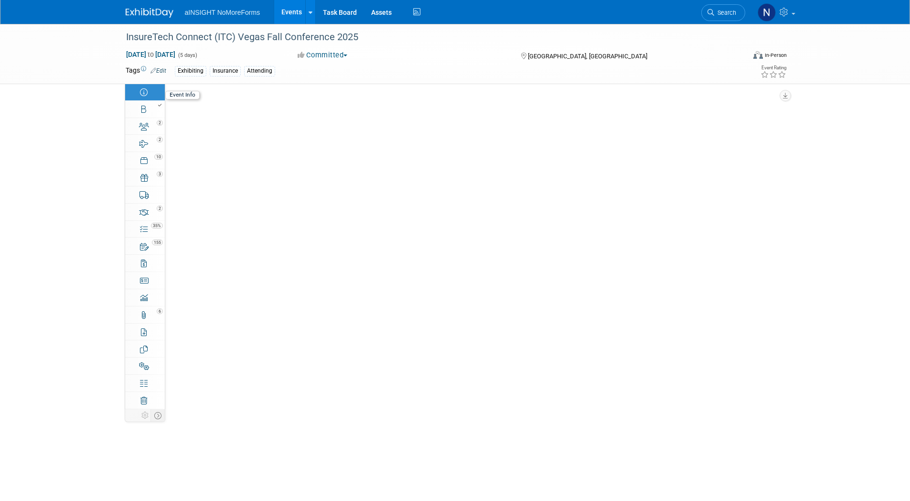
scroll to position [0, 0]
select select "NoMoreForms"
select select "Conference & Expo"
select select "Insurance"
select select "Full Access"
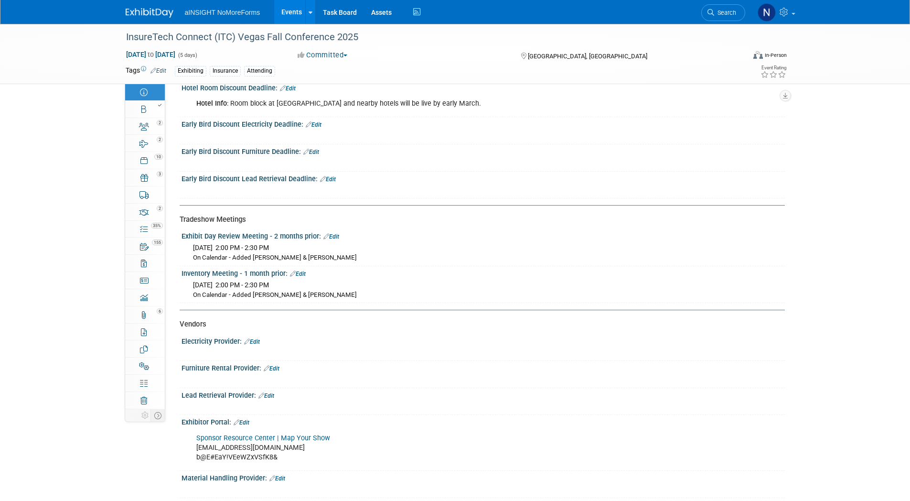
scroll to position [1242, 0]
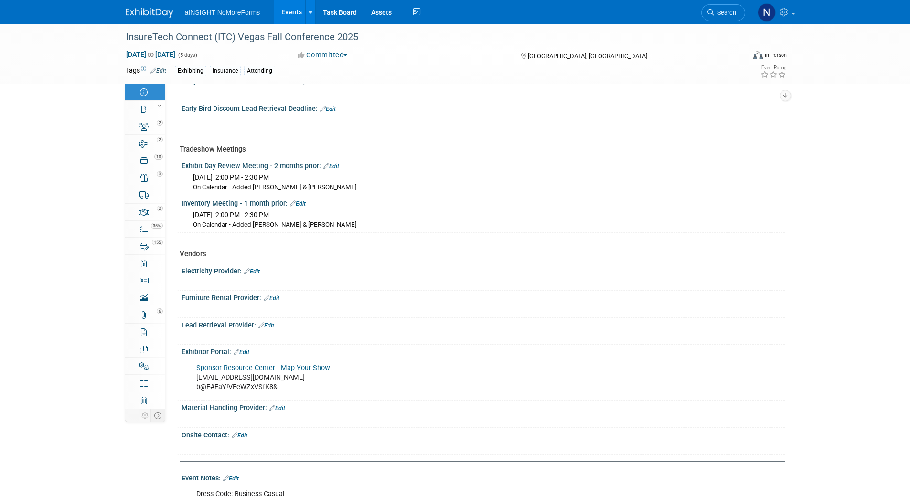
click at [258, 270] on link "Edit" at bounding box center [252, 271] width 16 height 7
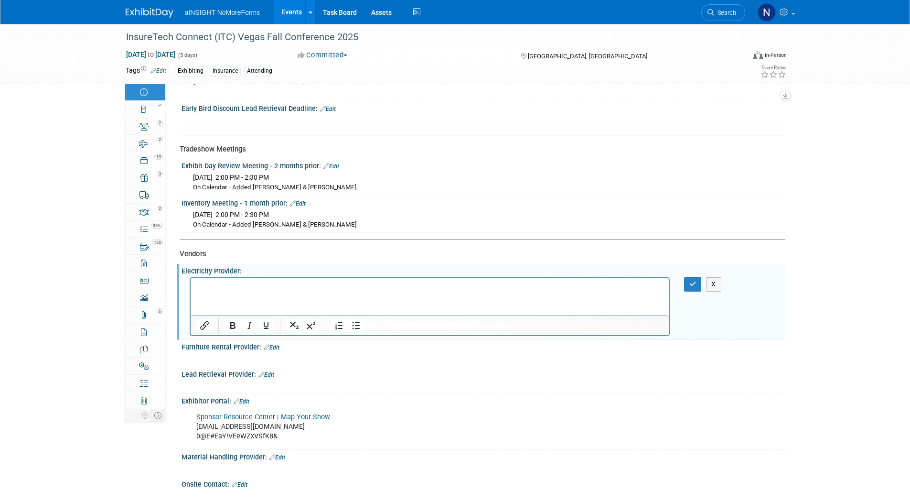
scroll to position [0, 0]
click at [683, 284] on div "X" at bounding box center [701, 284] width 49 height 14
click at [687, 284] on button "button" at bounding box center [693, 284] width 18 height 14
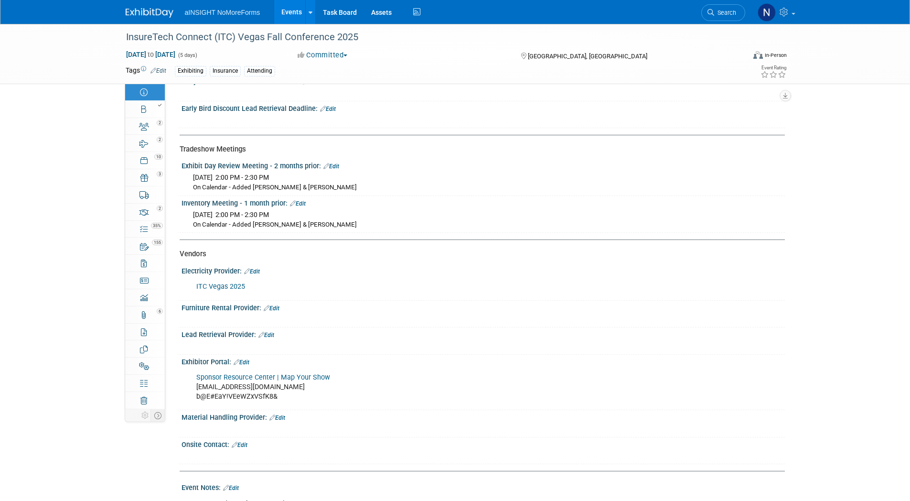
drag, startPoint x: 277, startPoint y: 304, endPoint x: 264, endPoint y: 310, distance: 13.7
click at [277, 305] on link "Edit" at bounding box center [272, 308] width 16 height 7
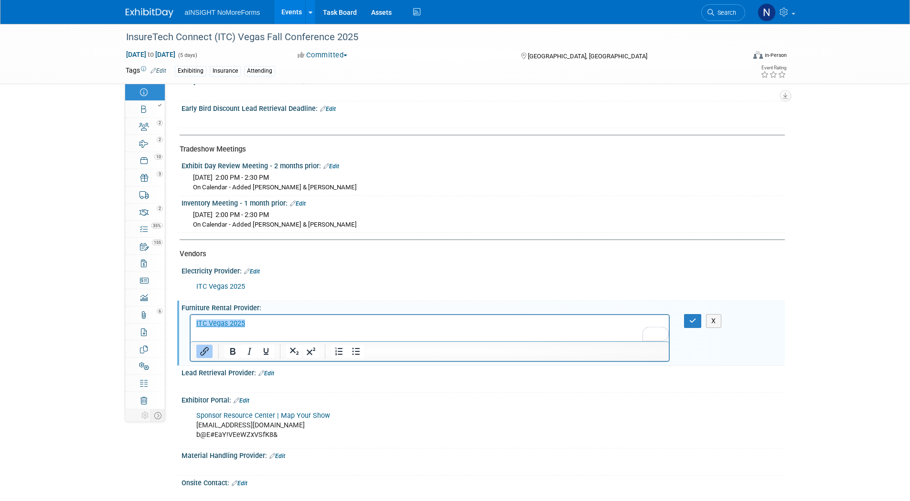
click at [681, 320] on div "X" at bounding box center [701, 321] width 49 height 14
click at [698, 323] on button "button" at bounding box center [693, 321] width 18 height 14
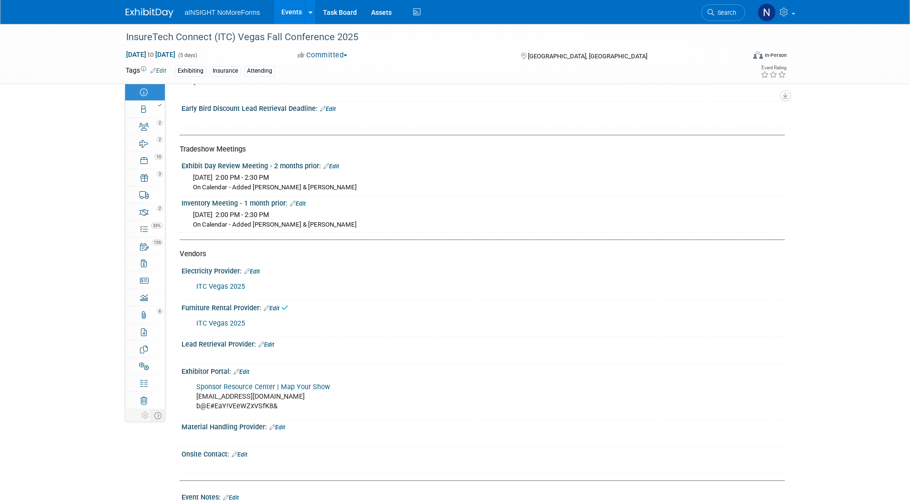
click at [276, 424] on link "Edit" at bounding box center [277, 427] width 16 height 7
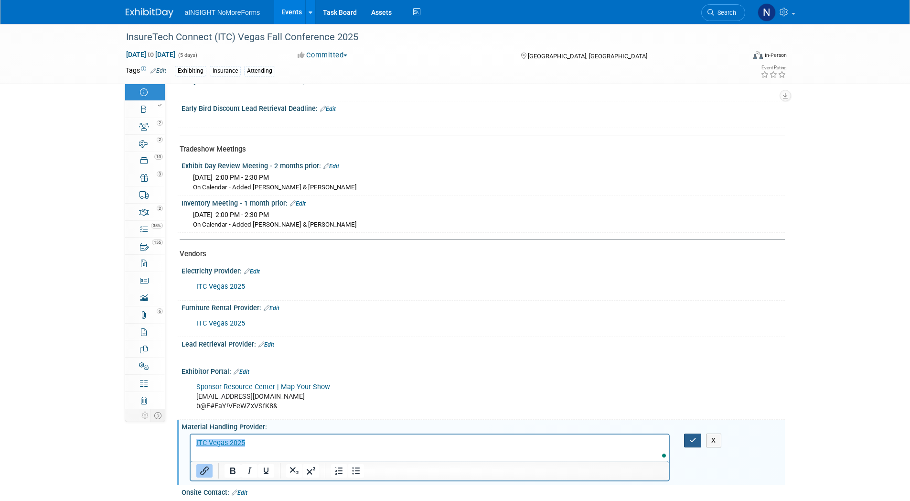
click at [685, 436] on button "button" at bounding box center [693, 440] width 18 height 14
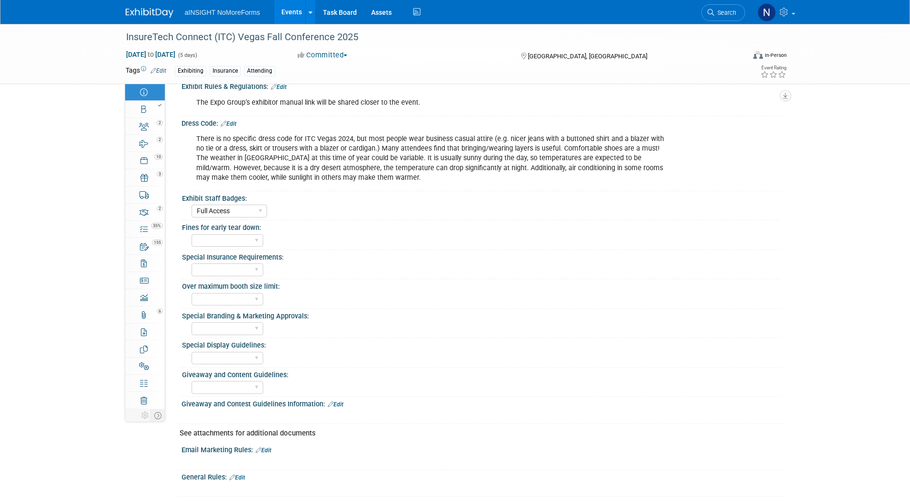
scroll to position [430, 0]
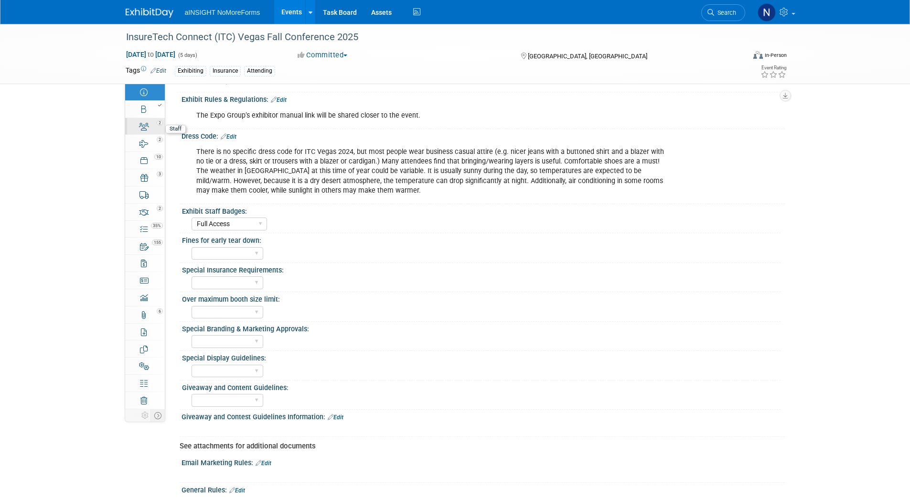
click at [150, 126] on link "2 Staff 2" at bounding box center [145, 126] width 40 height 17
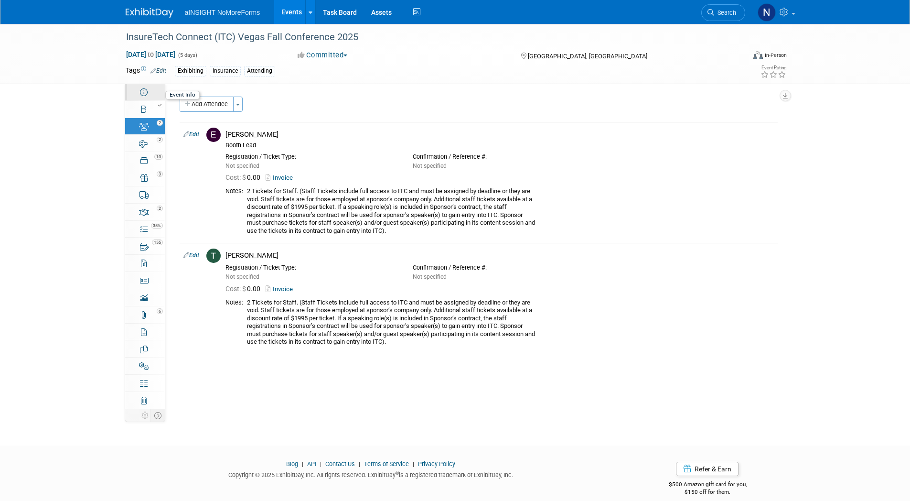
click at [153, 94] on link "Event Information" at bounding box center [145, 92] width 40 height 17
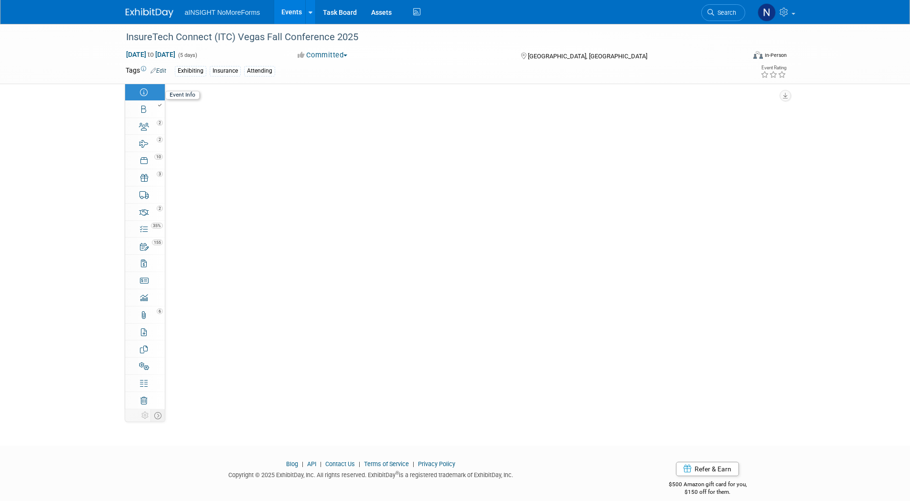
select select "NoMoreForms"
select select "Conference & Expo"
select select "Insurance"
select select "Full Access"
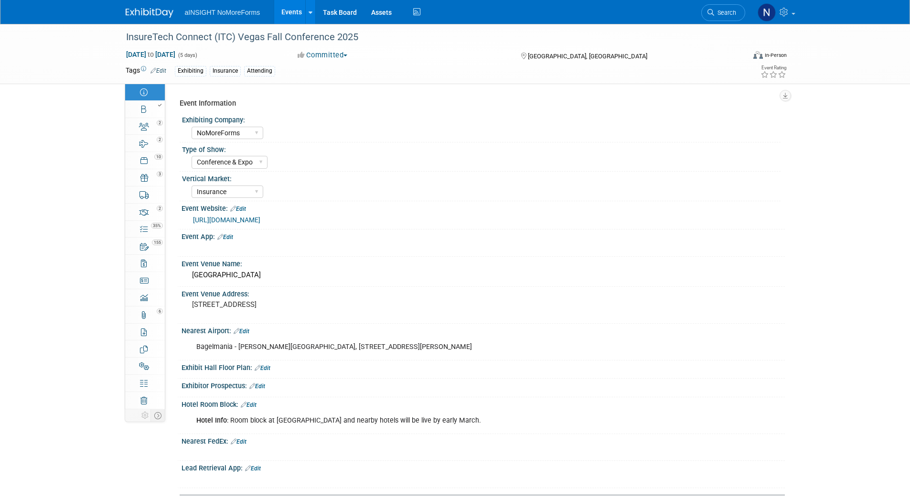
click at [228, 238] on link "Edit" at bounding box center [225, 237] width 16 height 7
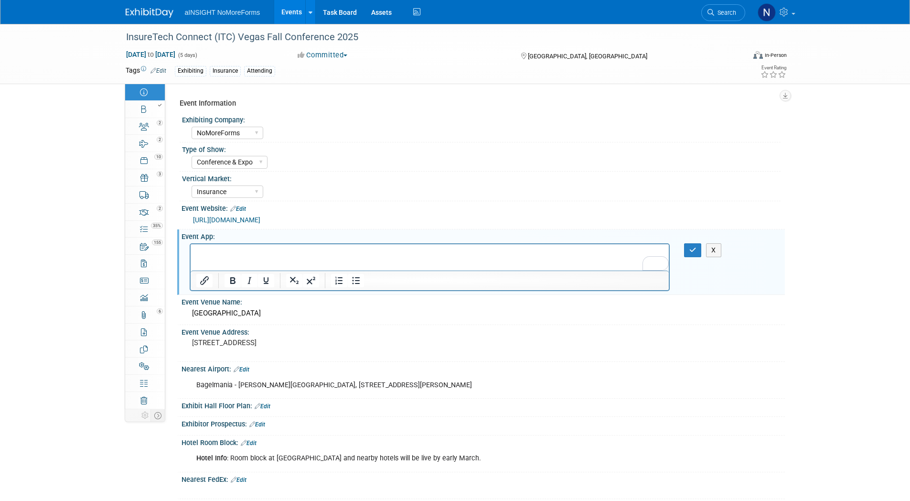
drag, startPoint x: 419, startPoint y: 485, endPoint x: 200, endPoint y: 252, distance: 320.3
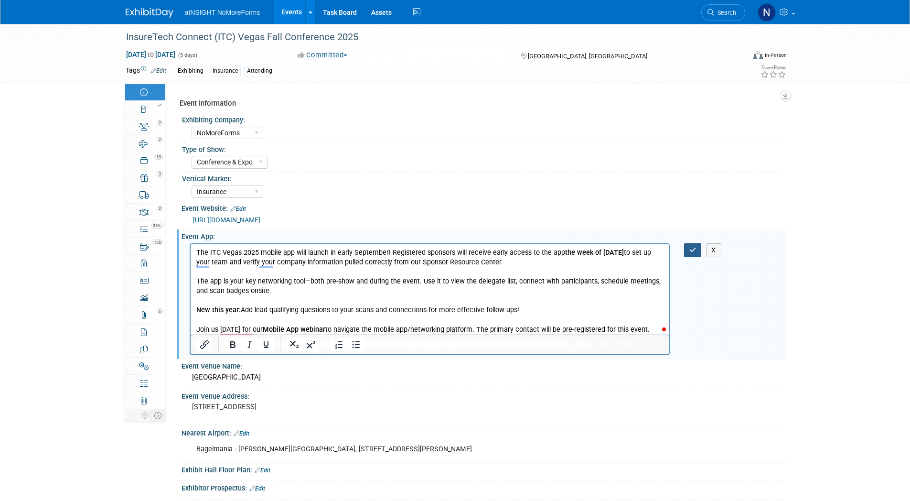
click at [684, 251] on button "button" at bounding box center [693, 250] width 18 height 14
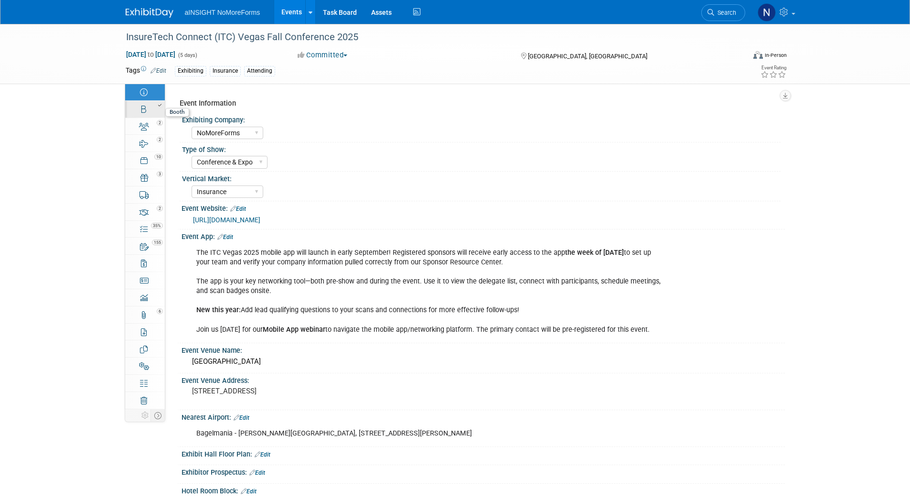
click at [149, 115] on link "Booth" at bounding box center [145, 109] width 40 height 17
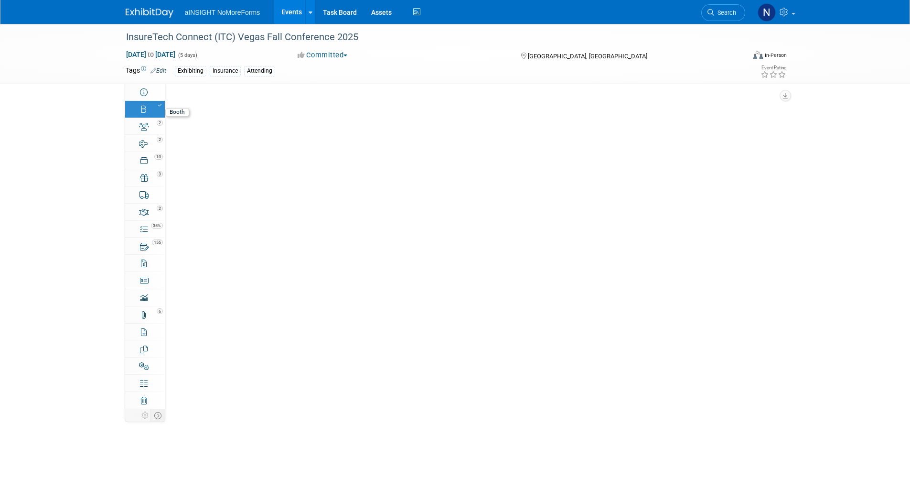
select select "NoMoreForms"
select select "AE Enterprise Insurance"
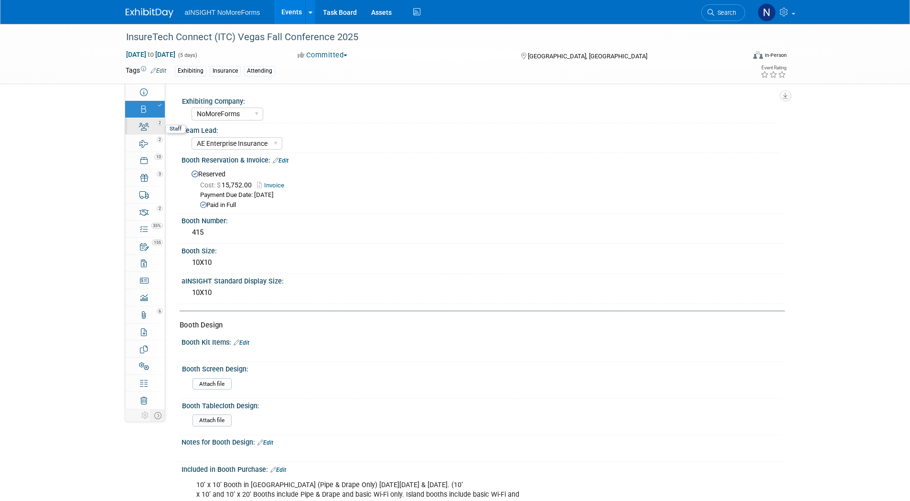
click at [149, 124] on div "2" at bounding box center [148, 122] width 32 height 7
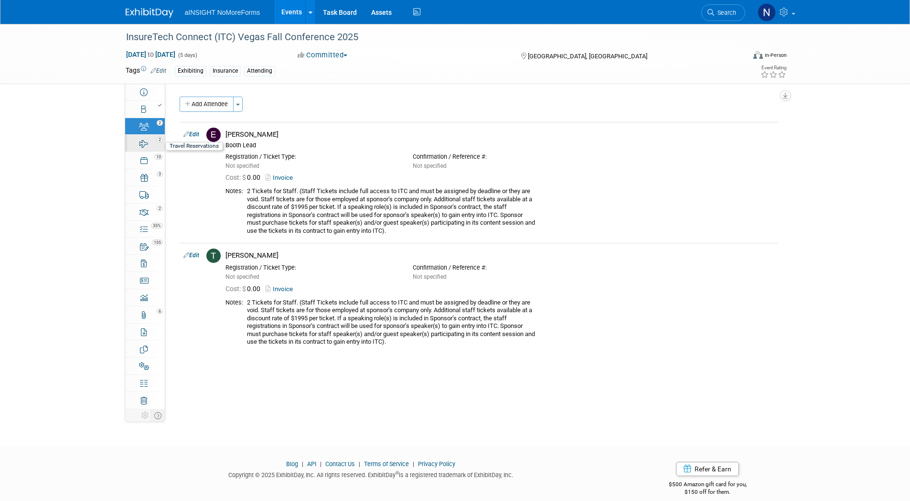
click at [146, 149] on link "2 Travel Reservations 2" at bounding box center [145, 143] width 40 height 17
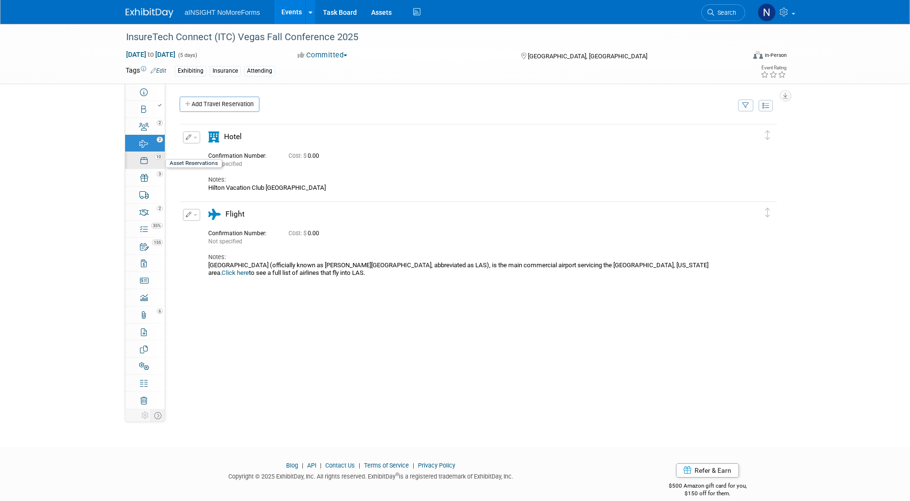
click at [144, 162] on icon at bounding box center [143, 161] width 7 height 8
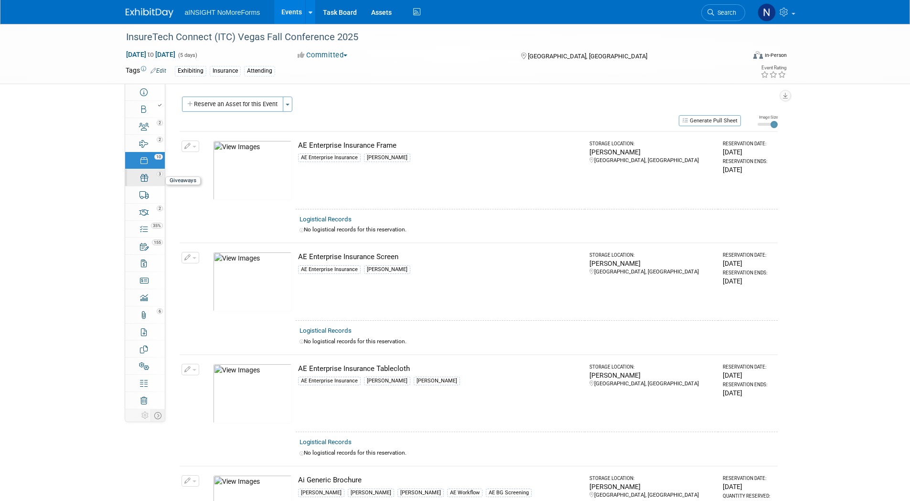
click at [139, 183] on link "3 Giveaways 3" at bounding box center [145, 177] width 40 height 17
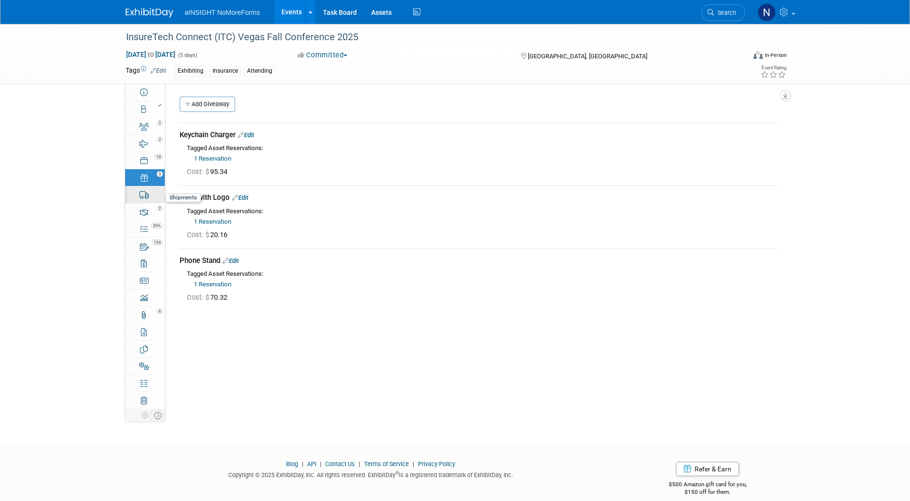
click at [142, 197] on icon at bounding box center [144, 195] width 10 height 8
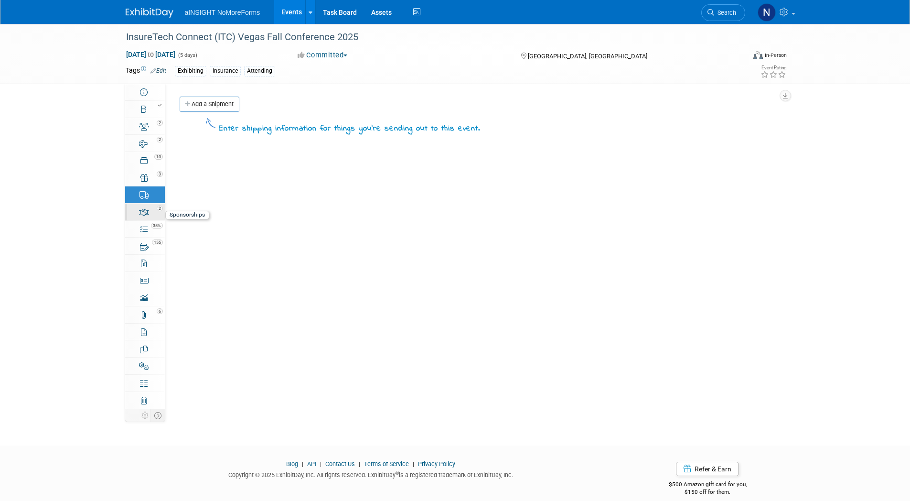
click at [142, 213] on icon at bounding box center [144, 212] width 10 height 8
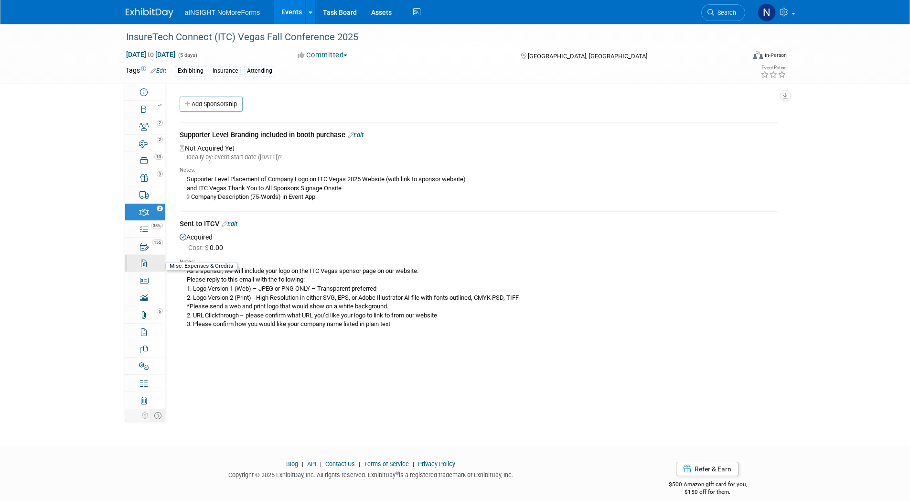
click at [143, 260] on div "0" at bounding box center [148, 259] width 32 height 7
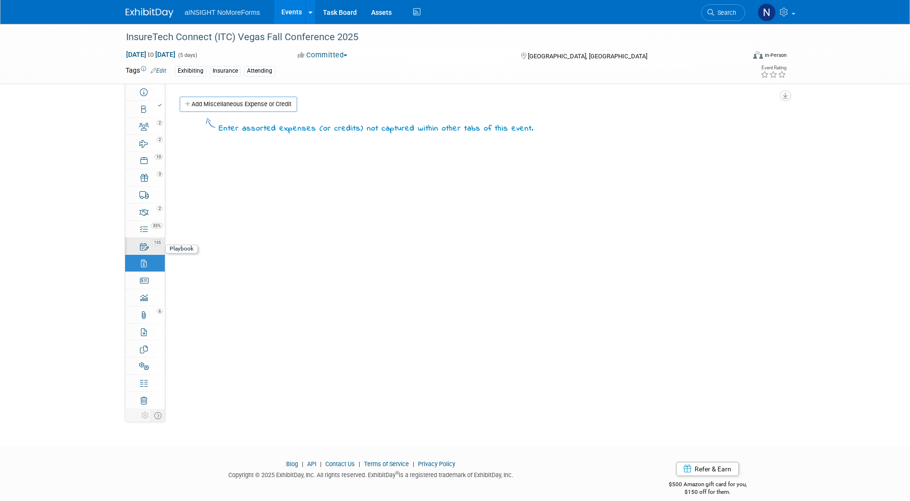
click at [143, 244] on div "155" at bounding box center [148, 241] width 32 height 7
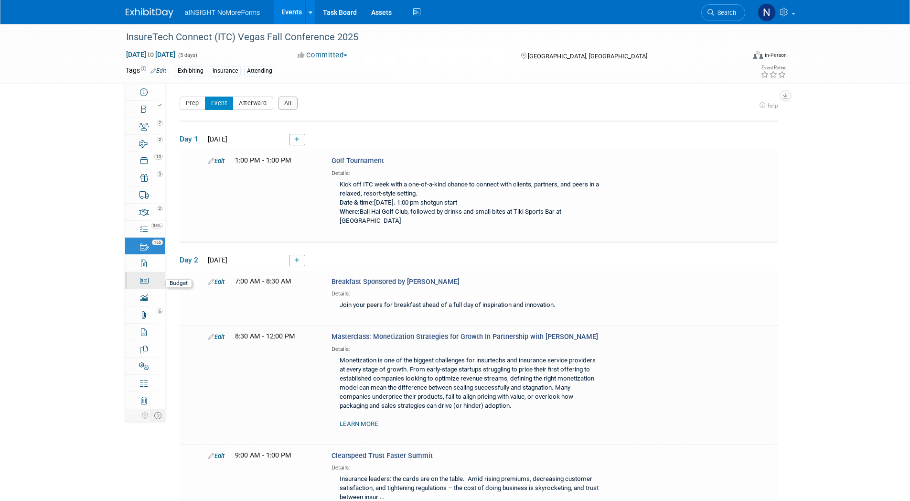
click at [145, 284] on icon at bounding box center [144, 281] width 9 height 8
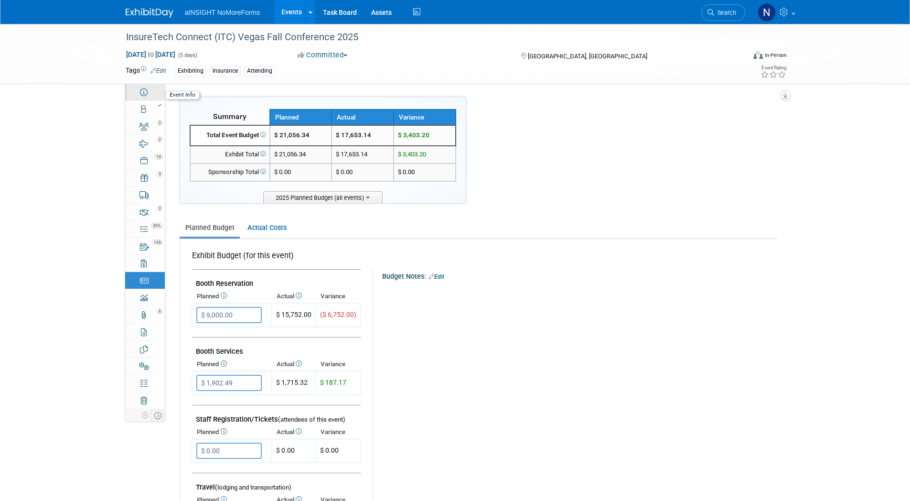
click at [150, 92] on link "Event Information" at bounding box center [145, 92] width 40 height 17
select select "NoMoreForms"
select select "Conference & Expo"
select select "Insurance"
select select "Full Access"
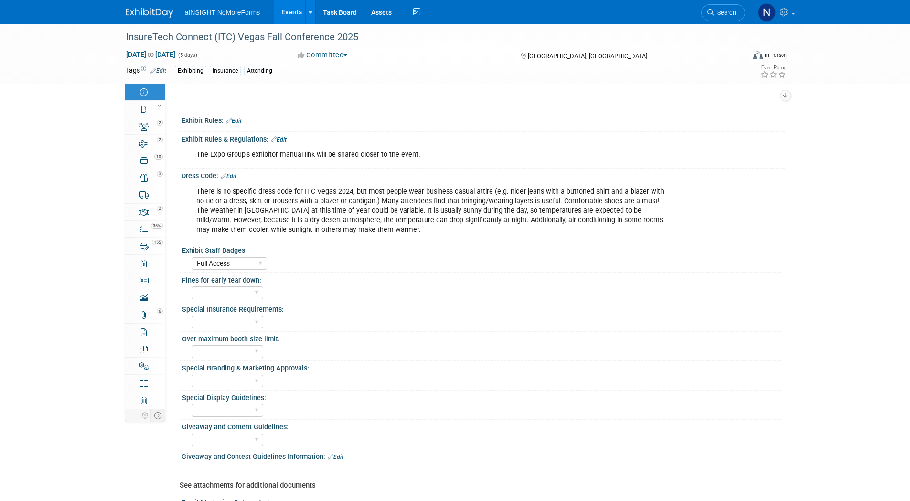
scroll to position [478, 0]
click at [153, 116] on link "Booth" at bounding box center [145, 109] width 40 height 17
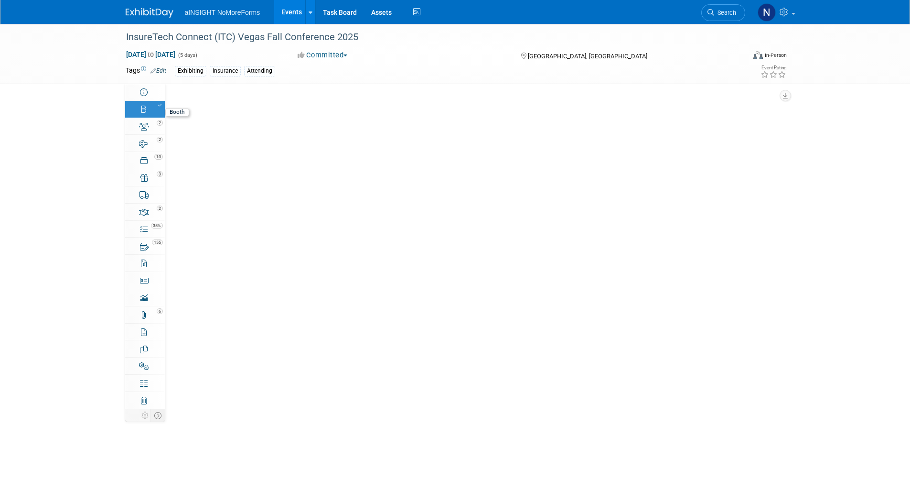
scroll to position [0, 0]
select select "NoMoreForms"
select select "AE Enterprise Insurance"
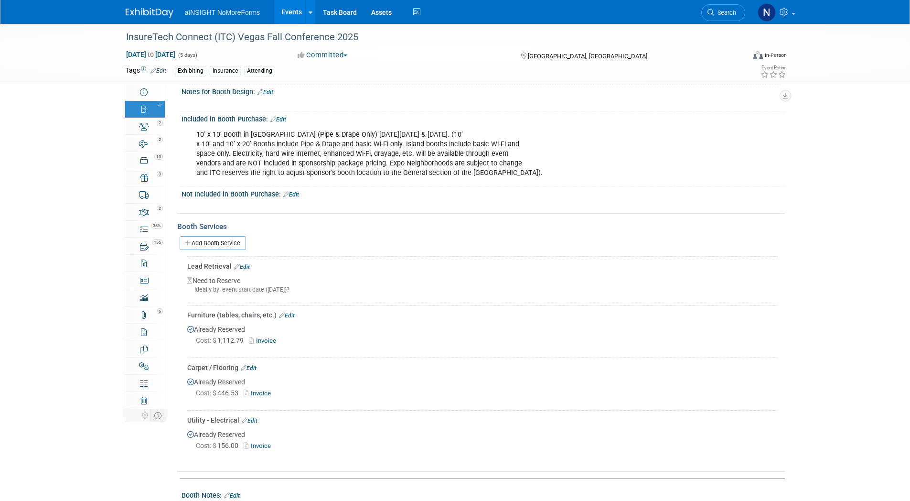
scroll to position [430, 0]
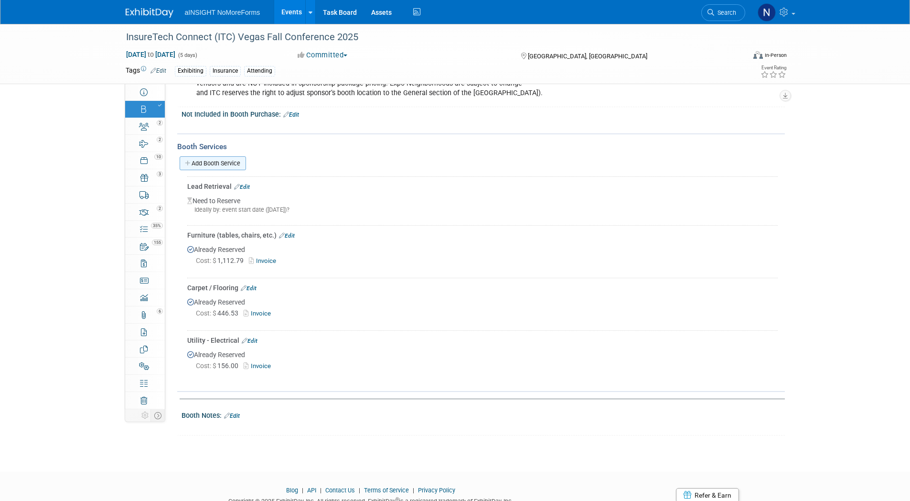
click at [218, 161] on link "Add Booth Service" at bounding box center [213, 163] width 66 height 14
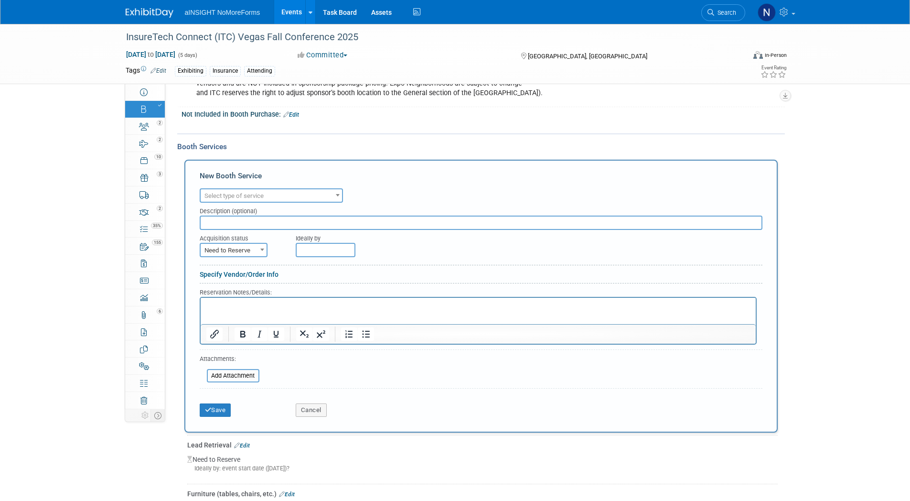
scroll to position [0, 0]
click at [249, 195] on span "Select type of service" at bounding box center [233, 195] width 59 height 7
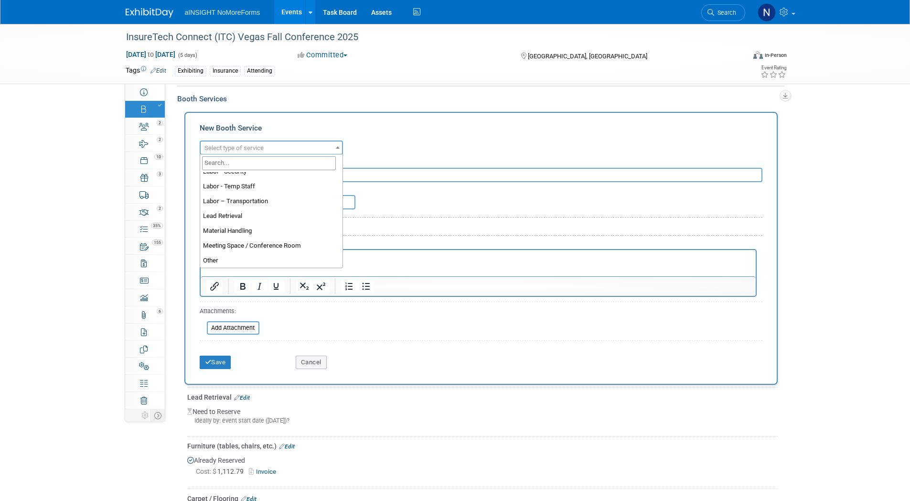
scroll to position [191, 0]
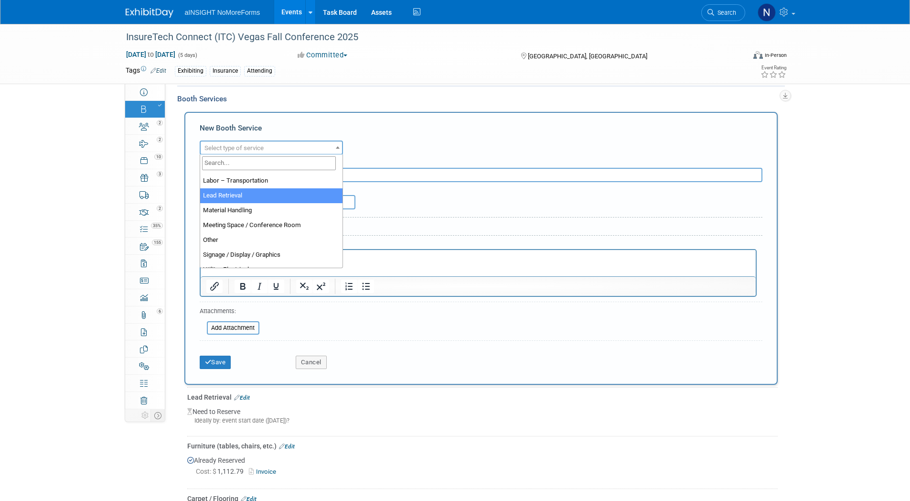
select select "7"
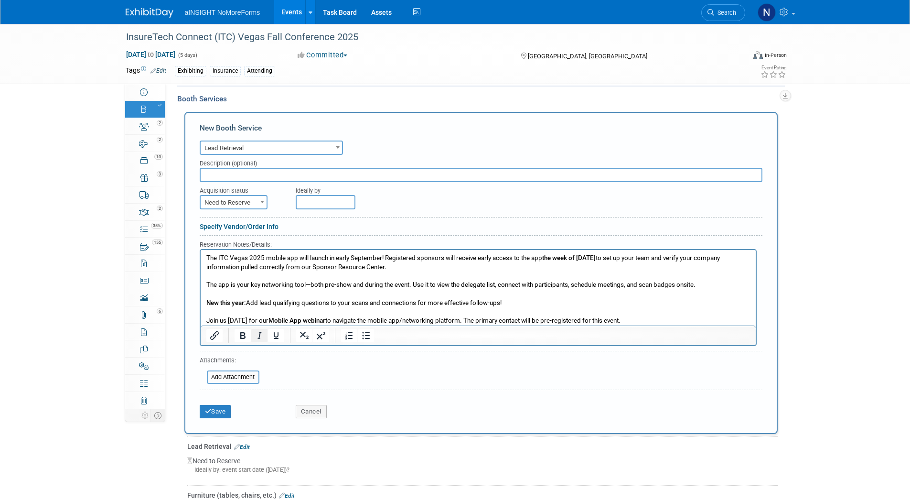
click at [266, 331] on button "Italic" at bounding box center [259, 335] width 16 height 13
click at [319, 207] on input "text" at bounding box center [326, 202] width 60 height 14
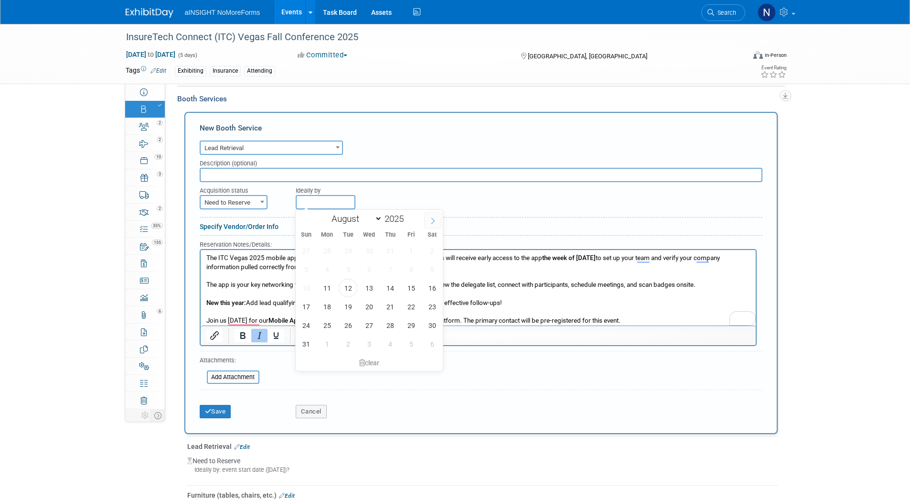
click at [429, 219] on icon at bounding box center [432, 220] width 7 height 7
select select "8"
click at [325, 251] on span "1" at bounding box center [327, 250] width 19 height 19
type input "Sep 1, 2025"
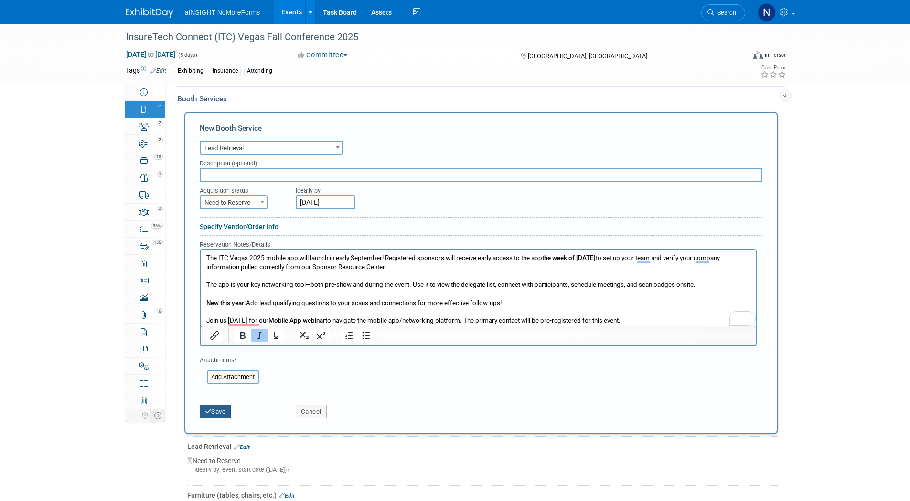
drag, startPoint x: 212, startPoint y: 424, endPoint x: 214, endPoint y: 415, distance: 8.9
click at [212, 422] on div "New Booth Service Audio / Video Carpet / Flooring Catering / Food / Beverage Fl…" at bounding box center [480, 273] width 593 height 322
click at [215, 411] on button "Save" at bounding box center [216, 411] width 32 height 13
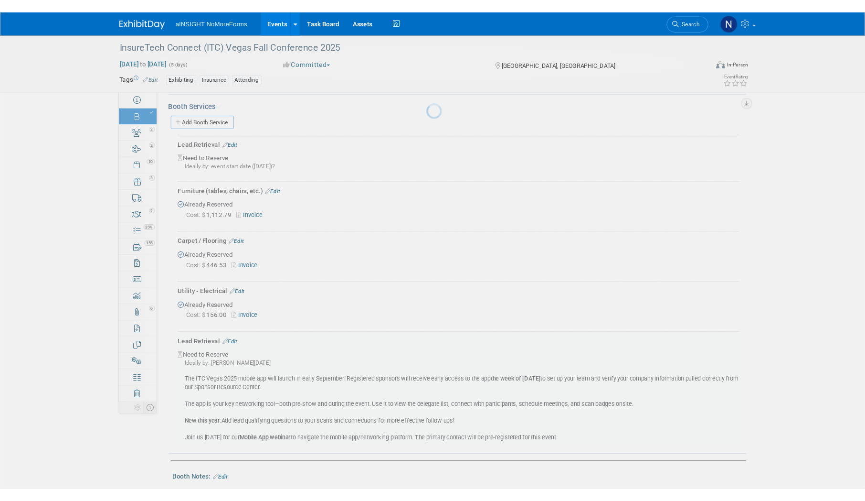
scroll to position [585, 0]
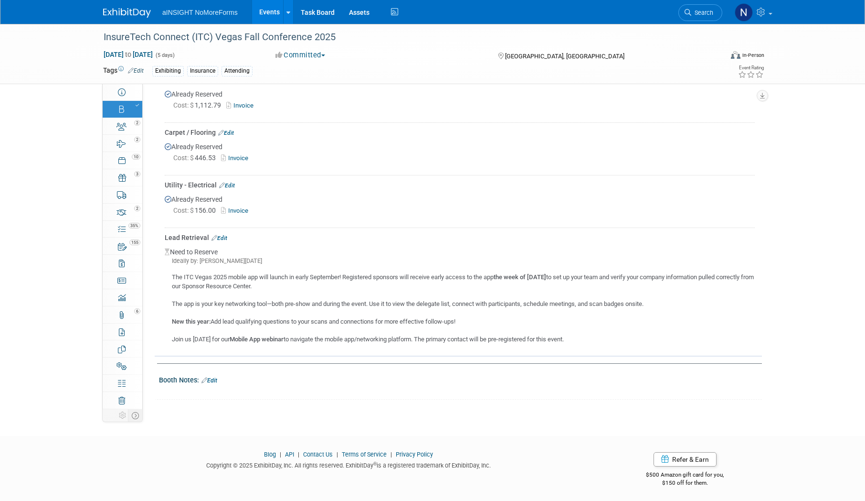
click at [264, 8] on link "Events" at bounding box center [269, 12] width 35 height 24
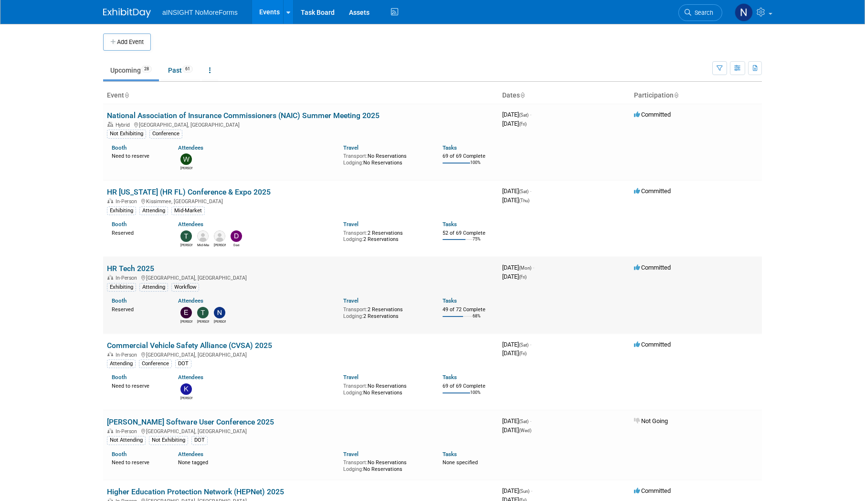
scroll to position [48, 0]
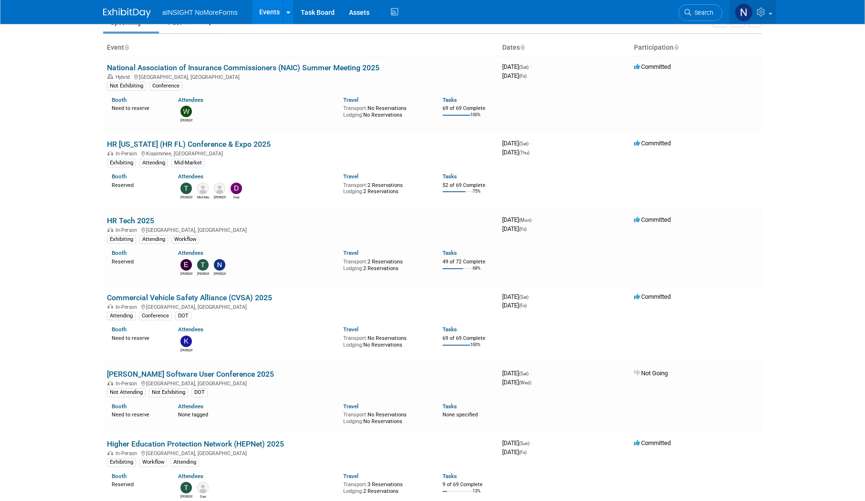
click at [771, 11] on link at bounding box center [753, 12] width 47 height 24
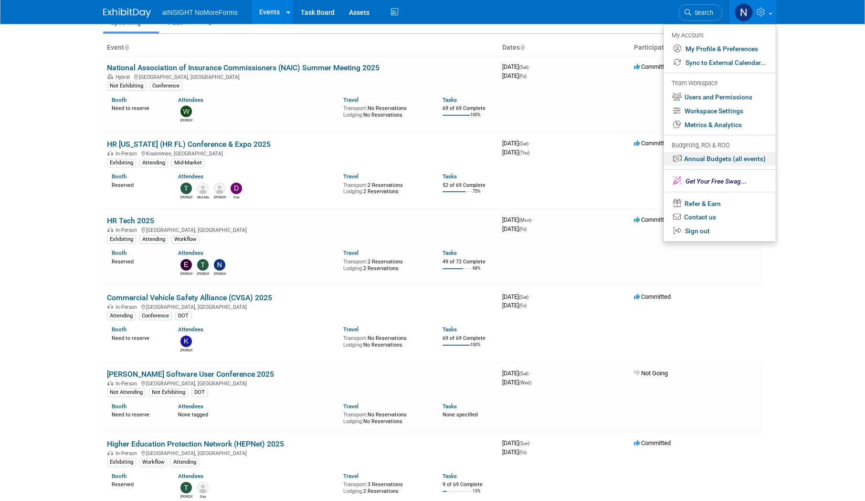
click at [722, 160] on link "Annual Budgets (all events)" at bounding box center [720, 159] width 112 height 14
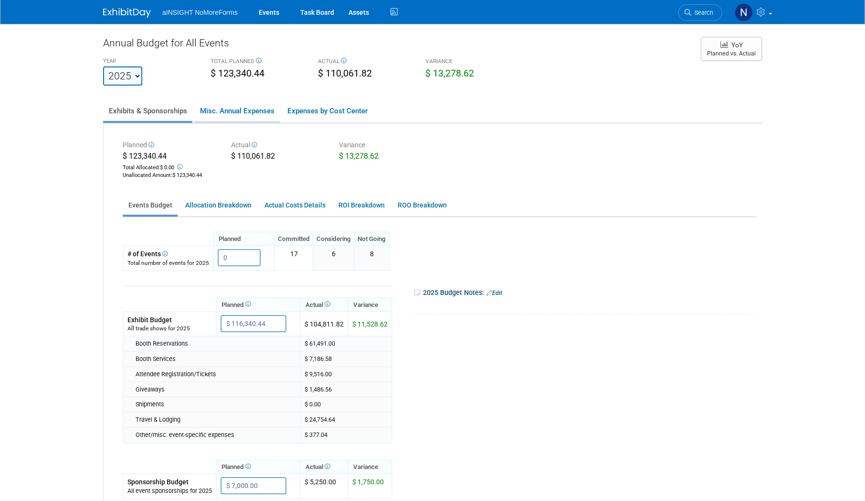
click at [261, 114] on link "Misc. Annual Expenses" at bounding box center [236, 111] width 85 height 20
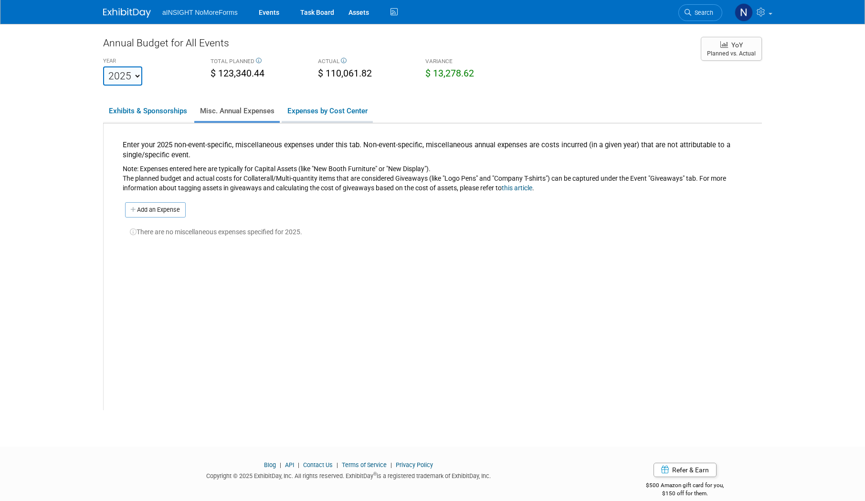
click at [299, 114] on link "Expenses by Cost Center" at bounding box center [327, 111] width 91 height 20
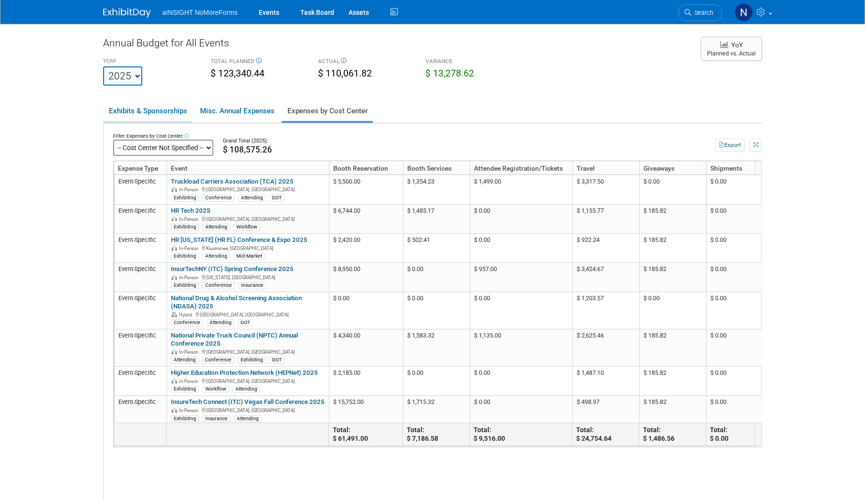
click at [151, 110] on link "Exhibits & Sponsorships" at bounding box center [147, 111] width 89 height 20
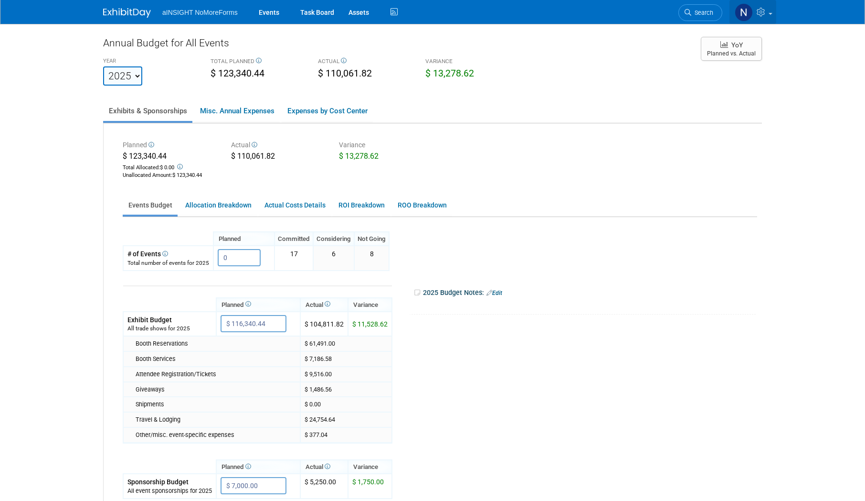
click at [777, 14] on div "aINSIGHT NoMoreForms Events Task Board Assets" at bounding box center [432, 12] width 865 height 24
click at [776, 14] on link at bounding box center [753, 12] width 47 height 24
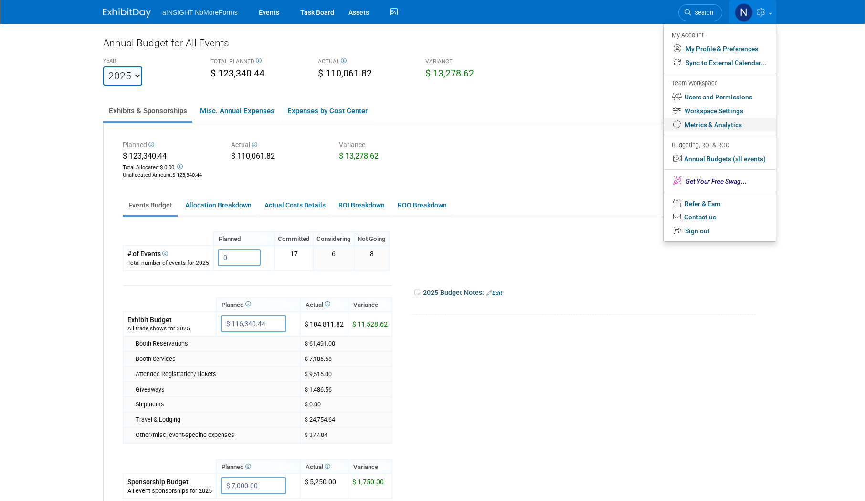
click at [726, 126] on link "Metrics & Analytics" at bounding box center [720, 125] width 112 height 14
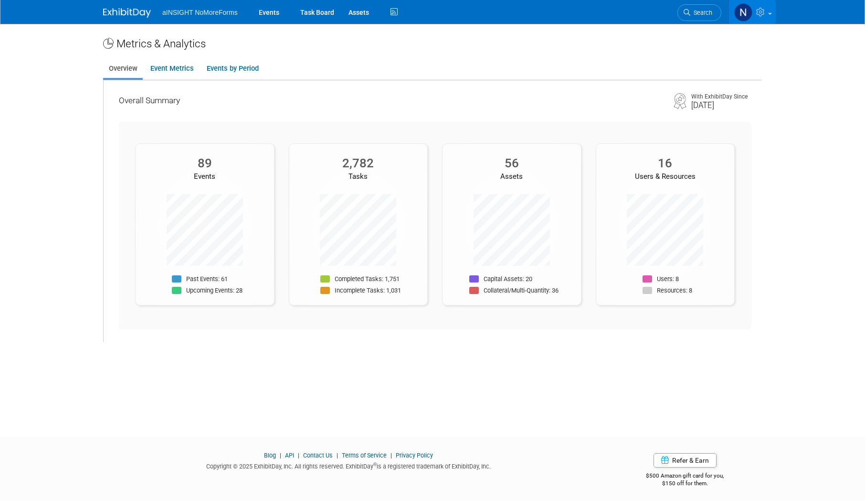
click at [775, 13] on link at bounding box center [752, 12] width 47 height 24
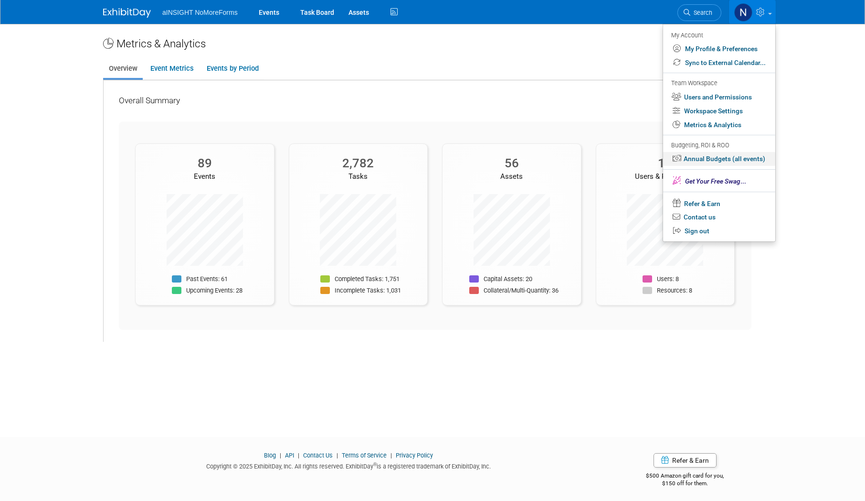
click at [745, 158] on link "Annual Budgets (all events)" at bounding box center [719, 159] width 112 height 14
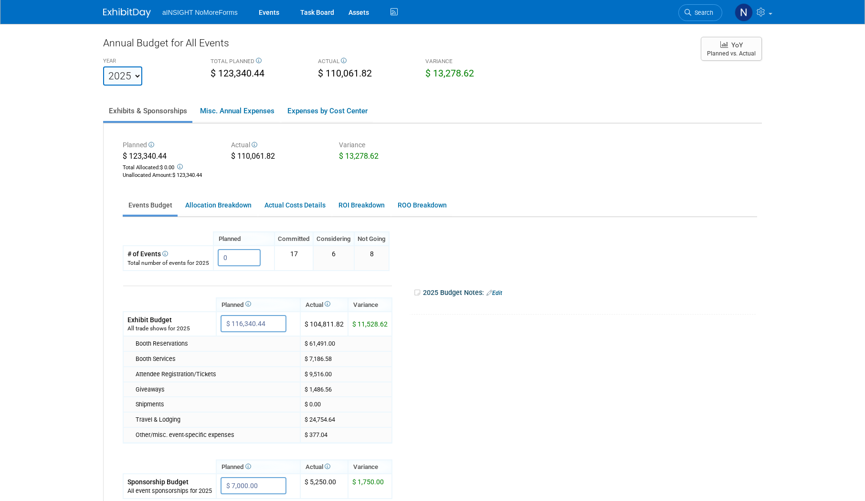
click at [225, 218] on div "Planned $ 123,340.44 Total Allocated: $ 0.00 Unallocated Amount : $ 123,340.44 …" at bounding box center [433, 346] width 659 height 446
click at [230, 211] on link "Allocation Breakdown" at bounding box center [218, 205] width 77 height 19
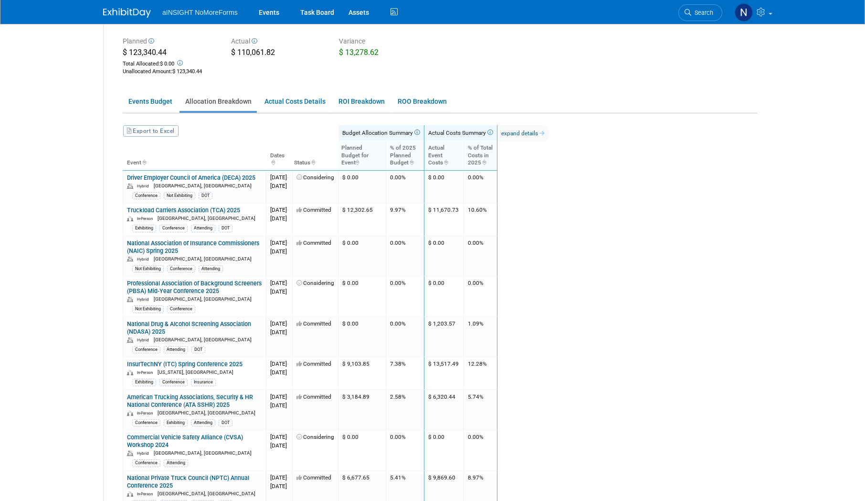
scroll to position [143, 0]
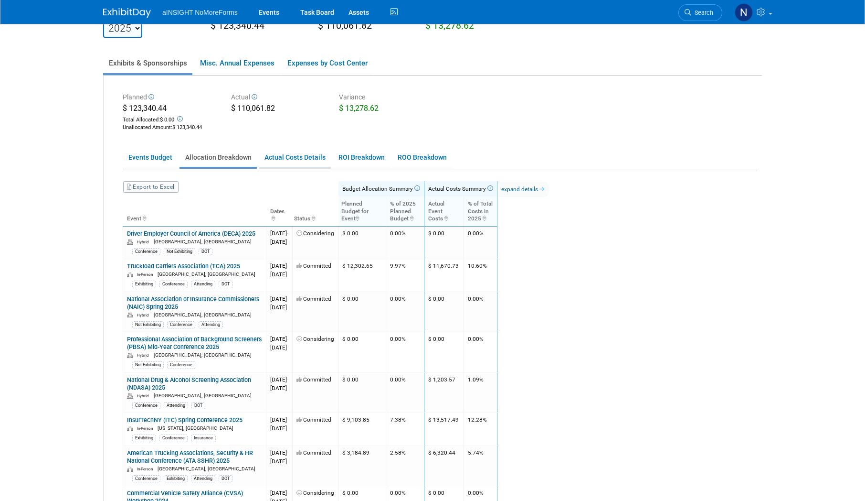
click at [277, 165] on link "Actual Costs Details" at bounding box center [295, 157] width 72 height 19
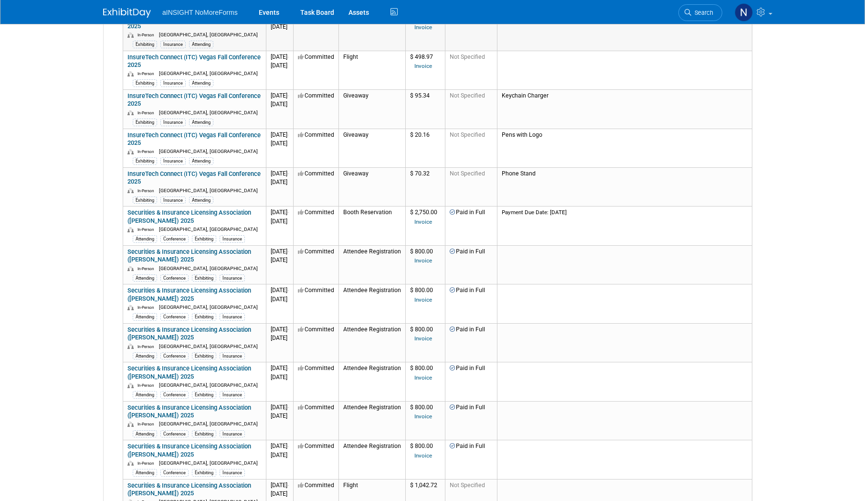
scroll to position [3103, 0]
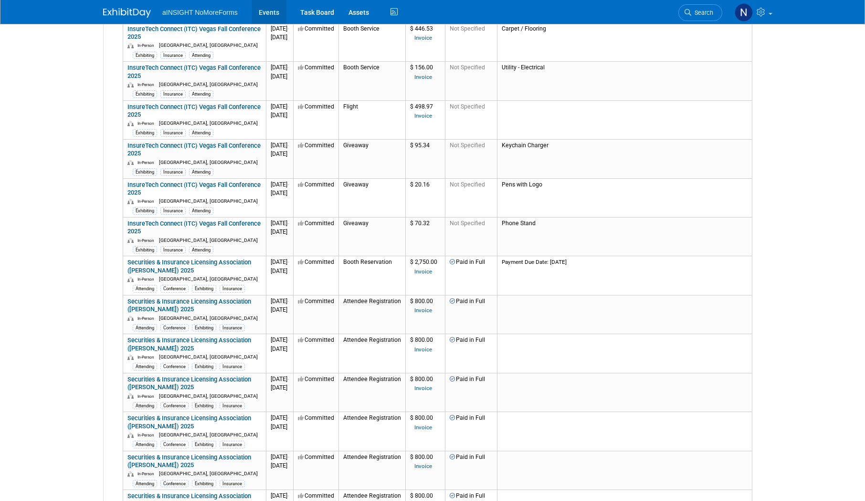
click at [264, 15] on link "Events" at bounding box center [269, 12] width 35 height 24
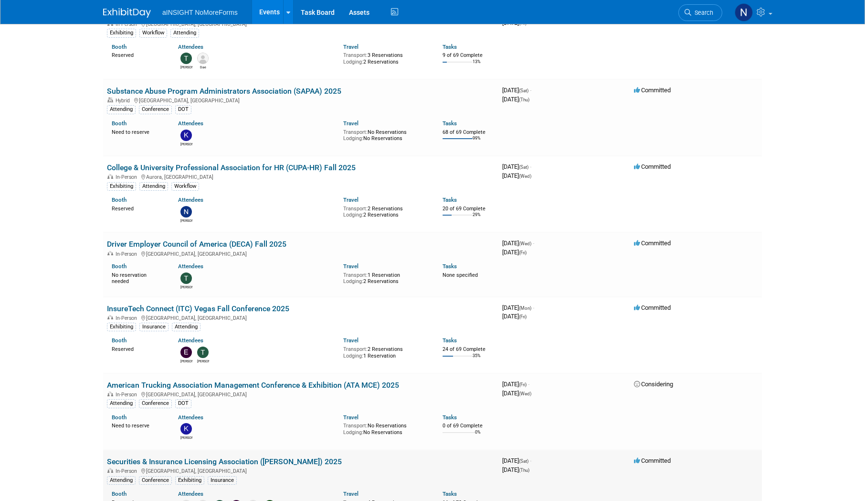
scroll to position [382, 0]
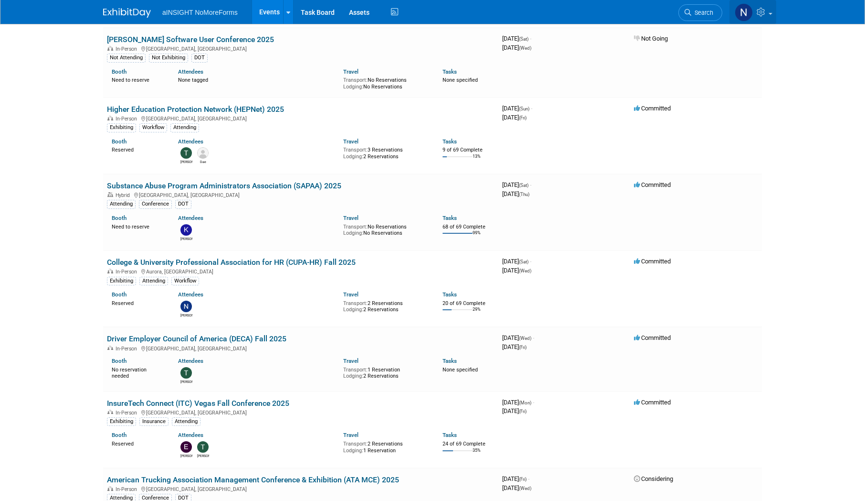
click at [773, 11] on link at bounding box center [753, 12] width 47 height 24
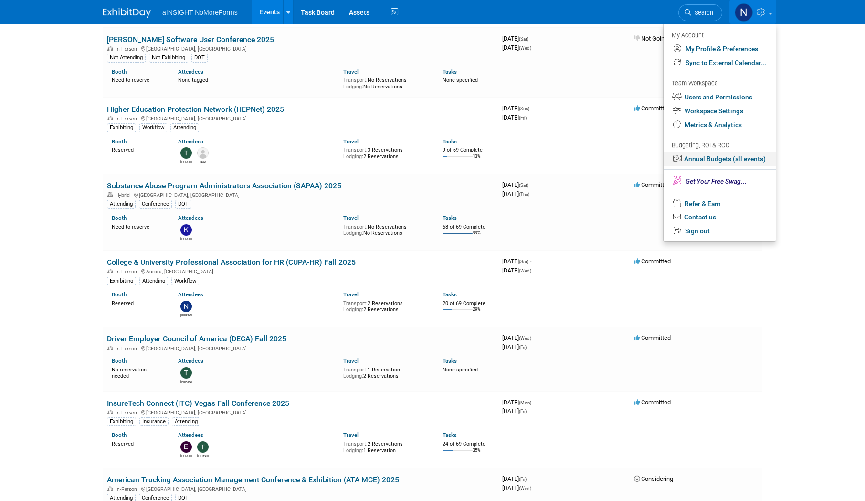
click at [719, 158] on link "Annual Budgets (all events)" at bounding box center [720, 159] width 112 height 14
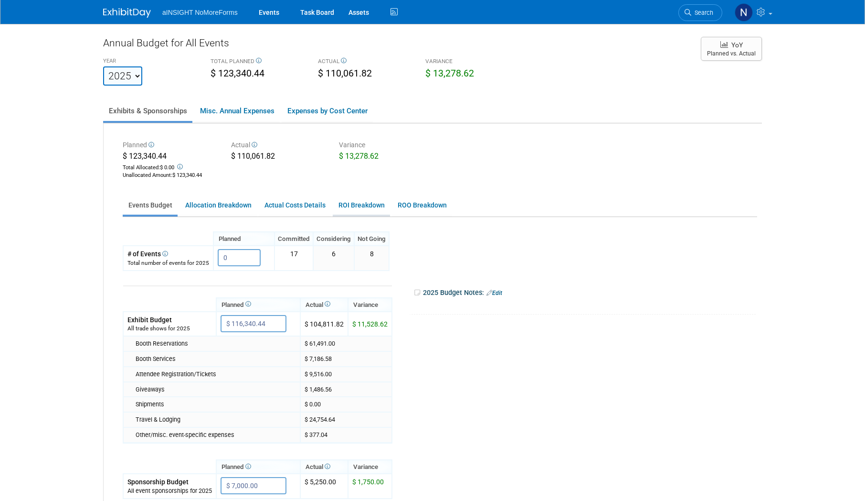
click at [369, 205] on link "ROI Breakdown" at bounding box center [361, 205] width 57 height 19
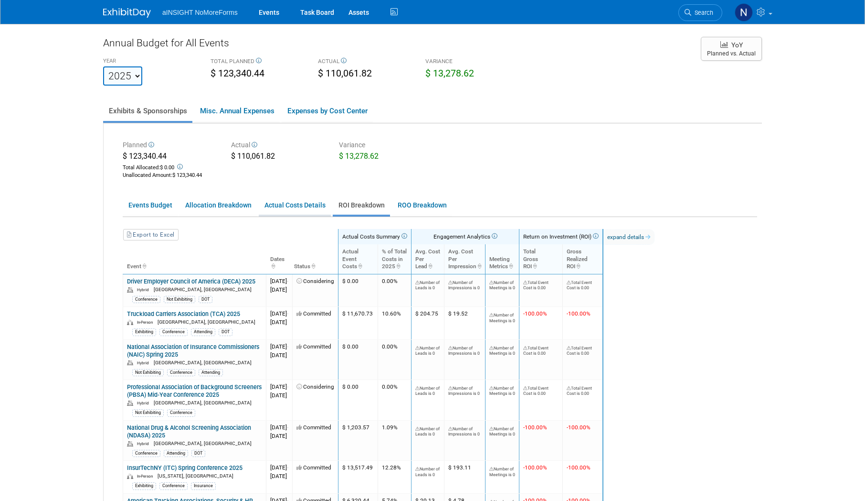
click at [302, 208] on link "Actual Costs Details" at bounding box center [295, 205] width 72 height 19
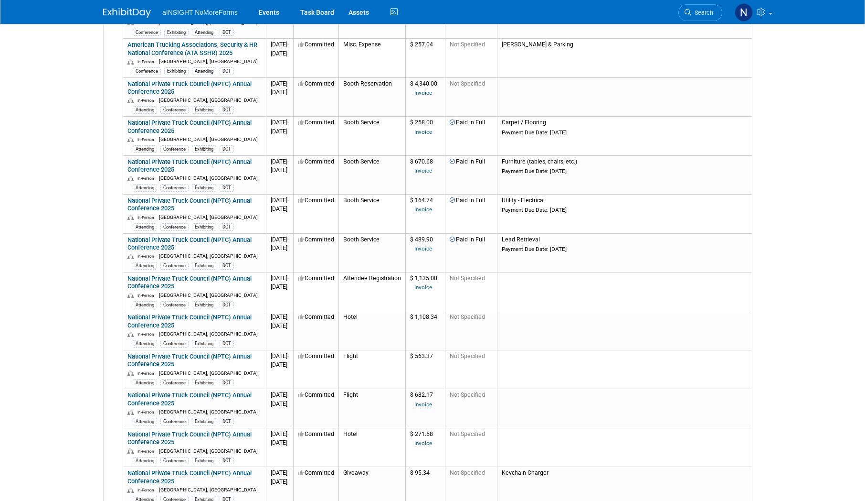
scroll to position [1336, 0]
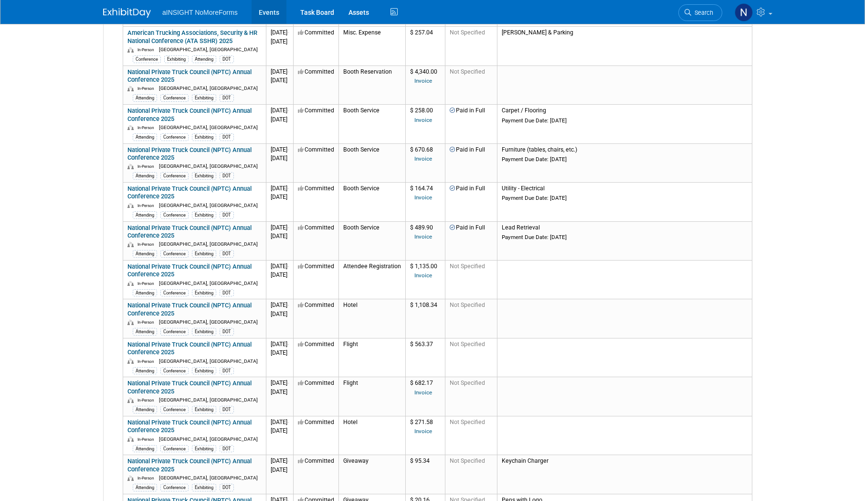
click at [268, 12] on link "Events" at bounding box center [269, 12] width 35 height 24
